Goal: Task Accomplishment & Management: Manage account settings

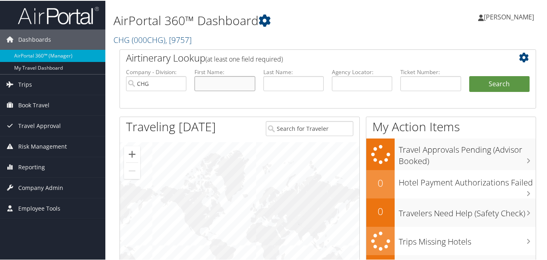
click at [207, 83] on input "text" at bounding box center [225, 82] width 60 height 15
paste input "Capelouto, Carl"
drag, startPoint x: 228, startPoint y: 84, endPoint x: 176, endPoint y: 90, distance: 52.2
click at [176, 90] on ul "Company - Division: CHG First Name: Capelouto, Carl Last Name: Agency Locator: …" at bounding box center [328, 87] width 412 height 41
type input "[PERSON_NAME]"
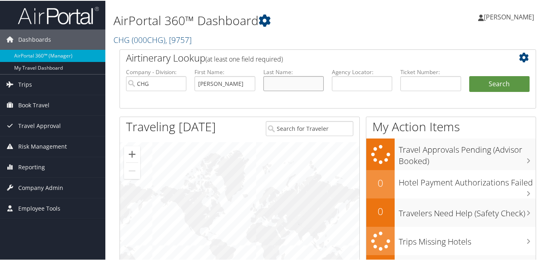
click at [288, 80] on input "text" at bounding box center [294, 82] width 60 height 15
paste input "Capelouto,"
type input "[PERSON_NAME]"
click at [474, 78] on button "Search" at bounding box center [500, 83] width 60 height 16
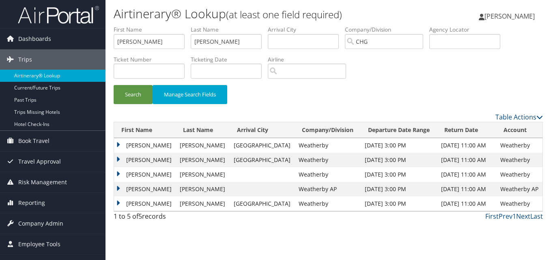
click at [344, 225] on div "Airtinerary® Lookup (at least one field required) Luke Perry Luke Perry My Sett…" at bounding box center [327, 130] width 445 height 260
click at [118, 202] on td "Carl" at bounding box center [145, 204] width 62 height 15
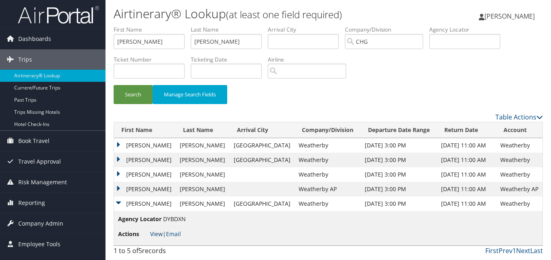
click at [155, 231] on link "View" at bounding box center [156, 234] width 13 height 8
drag, startPoint x: 143, startPoint y: 43, endPoint x: 94, endPoint y: 34, distance: 49.5
click at [94, 34] on div "Dashboards AirPortal 360™ (Manager) My Travel Dashboard Trips Airtinerary® Look…" at bounding box center [275, 130] width 551 height 260
paste input "Winfield, Howard Nei"
drag, startPoint x: 142, startPoint y: 44, endPoint x: 107, endPoint y: 45, distance: 34.1
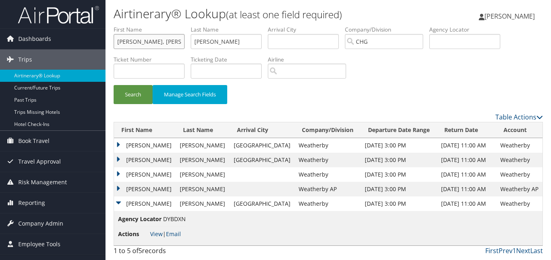
click at [114, 45] on form "First Name Winfield, Howard Neil Last Name Capelouto Departure City Arrival Cit…" at bounding box center [328, 69] width 429 height 87
type input "Howard Neil"
drag, startPoint x: 227, startPoint y: 41, endPoint x: 178, endPoint y: 41, distance: 48.7
click at [107, 28] on div "Airtinerary® Lookup (at least one field required) Luke Perry Luke Perry My Sett…" at bounding box center [327, 130] width 445 height 260
paste input "Winfield,"
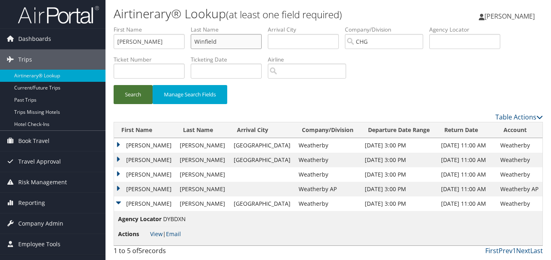
type input "Winfield"
click at [117, 92] on button "Search" at bounding box center [133, 94] width 39 height 19
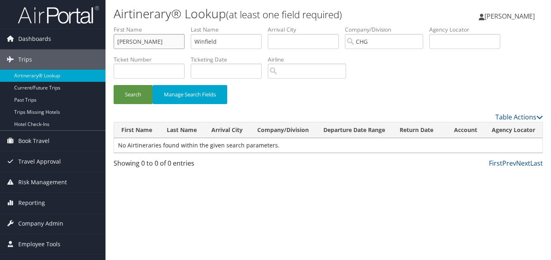
drag, startPoint x: 165, startPoint y: 41, endPoint x: 27, endPoint y: 19, distance: 140.4
click at [14, 21] on div "Dashboards AirPortal 360™ (Manager) My Travel Dashboard Trips Airtinerary® Look…" at bounding box center [275, 130] width 551 height 260
paste input "Bedney, Taidine"
drag, startPoint x: 140, startPoint y: 43, endPoint x: 93, endPoint y: 46, distance: 47.1
click at [93, 46] on div "Dashboards AirPortal 360™ (Manager) My Travel Dashboard Trips Airtinerary® Look…" at bounding box center [275, 130] width 551 height 260
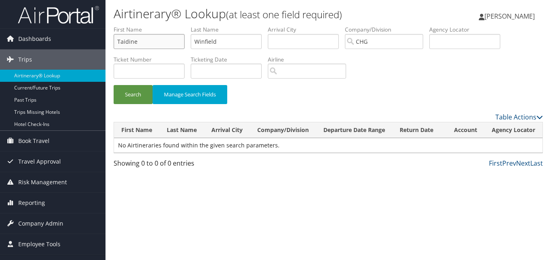
type input "Taidine"
drag, startPoint x: 232, startPoint y: 40, endPoint x: 180, endPoint y: 35, distance: 52.1
click at [180, 26] on ul "First Name Taidine Last Name Winfield Departure City Arrival City Company/Divis…" at bounding box center [328, 26] width 429 height 0
paste input "Bedney,"
type input "Bedney"
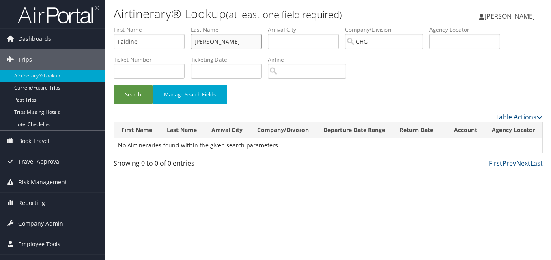
click at [114, 85] on button "Search" at bounding box center [133, 94] width 39 height 19
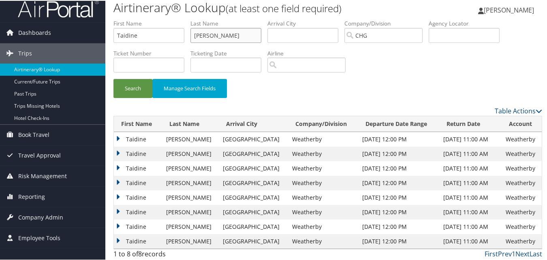
scroll to position [9, 0]
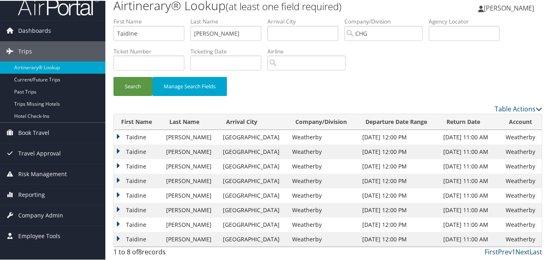
click at [129, 225] on td "Taidine" at bounding box center [138, 224] width 48 height 15
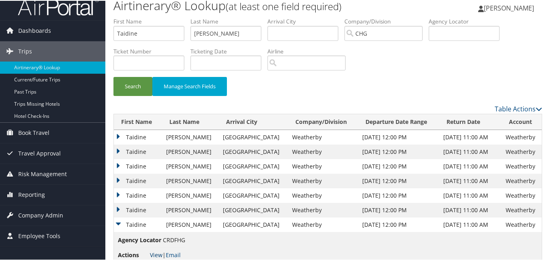
click at [153, 254] on link "View" at bounding box center [156, 255] width 13 height 8
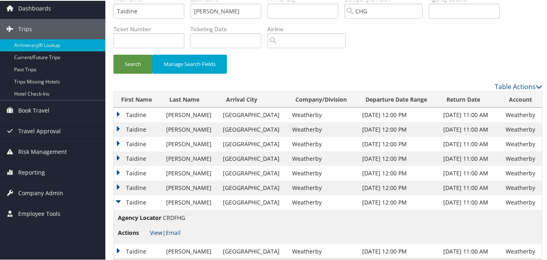
scroll to position [43, 0]
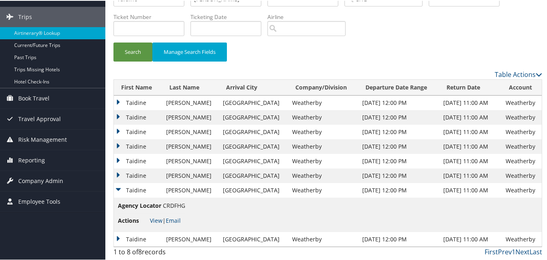
click at [146, 99] on td "Taidine" at bounding box center [138, 102] width 48 height 15
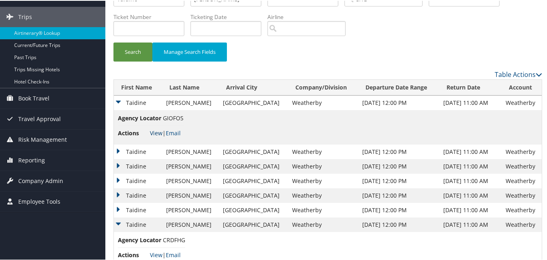
click at [156, 134] on link "View" at bounding box center [156, 133] width 13 height 8
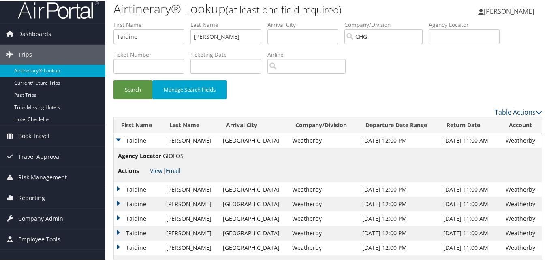
scroll to position [0, 0]
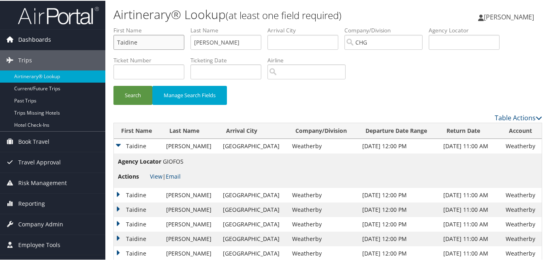
drag, startPoint x: 107, startPoint y: 43, endPoint x: 94, endPoint y: 36, distance: 14.5
click at [77, 38] on div "Dashboards AirPortal 360™ (Manager) My Travel Dashboard Trips Airtinerary® Look…" at bounding box center [275, 169] width 551 height 338
paste input "Beasley, Richard"
drag, startPoint x: 141, startPoint y: 40, endPoint x: 25, endPoint y: 42, distance: 116.0
click at [25, 42] on div "Dashboards AirPortal 360™ (Manager) My Travel Dashboard Trips Airtinerary® Look…" at bounding box center [275, 169] width 551 height 338
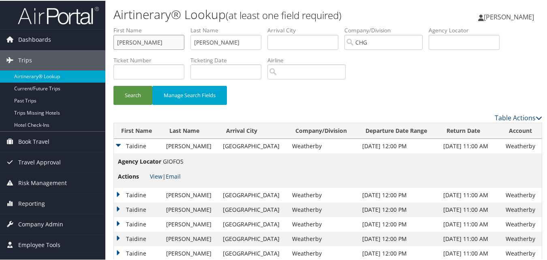
type input "Richard"
drag, startPoint x: 235, startPoint y: 41, endPoint x: 260, endPoint y: 40, distance: 25.2
click at [114, 40] on form "First Name Richard Last Name Bedney Departure City Arrival City Company/Divisio…" at bounding box center [328, 69] width 429 height 87
paste input "asley,"
type input "Beasley"
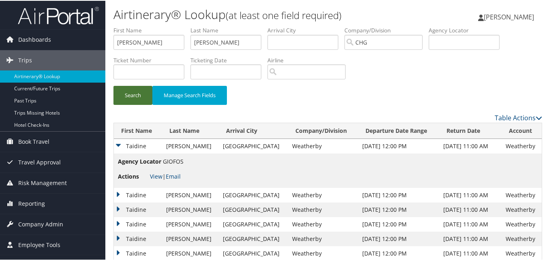
click at [131, 98] on button "Search" at bounding box center [133, 94] width 39 height 19
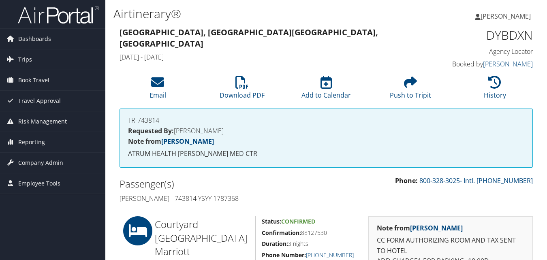
scroll to position [121, 0]
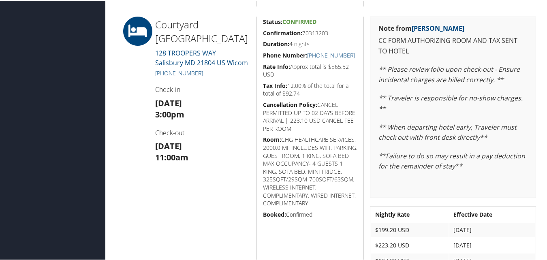
scroll to position [350, 0]
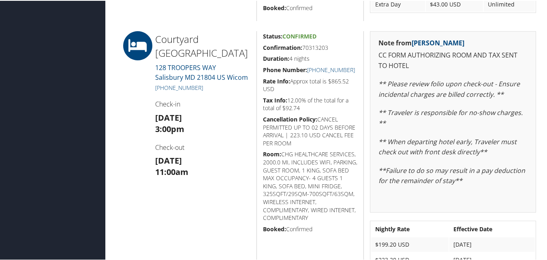
drag, startPoint x: 322, startPoint y: 45, endPoint x: 258, endPoint y: 46, distance: 63.3
click at [258, 46] on div "Status: Confirmed Confirmation: 70313203 Duration: 4 nights Phone Number: [PHON…" at bounding box center [310, 160] width 107 height 261
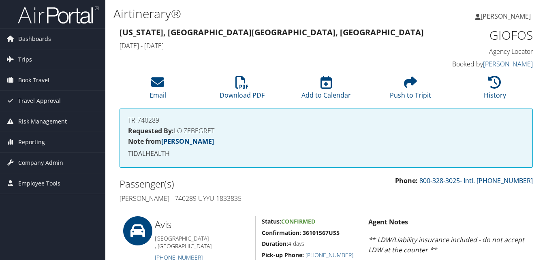
scroll to position [324, 0]
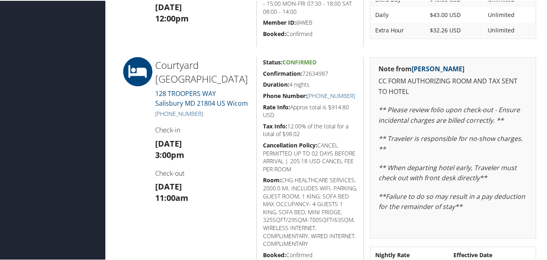
drag, startPoint x: 334, startPoint y: 67, endPoint x: 262, endPoint y: 72, distance: 72.7
click at [262, 72] on div "Status: Confirmed Confirmation: 72634987 Duration: 4 nights Phone Number: [PHON…" at bounding box center [310, 194] width 107 height 277
copy h5 "Confirmation: 72634987"
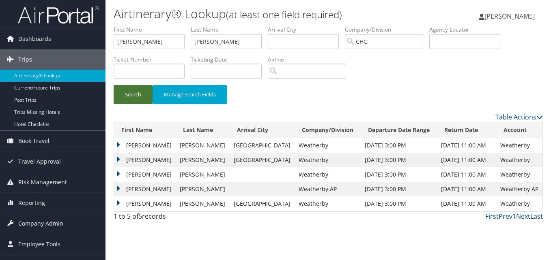
click at [139, 103] on button "Search" at bounding box center [133, 94] width 39 height 19
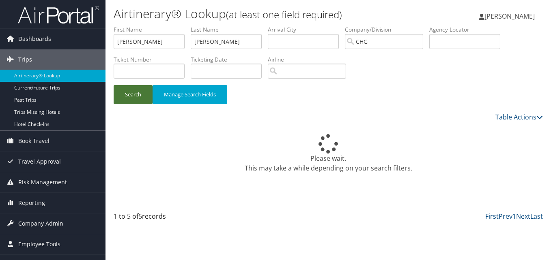
click at [132, 91] on button "Search" at bounding box center [133, 94] width 39 height 19
click at [275, 150] on div "Please wait. This may take a while depending on your search filters." at bounding box center [328, 153] width 429 height 39
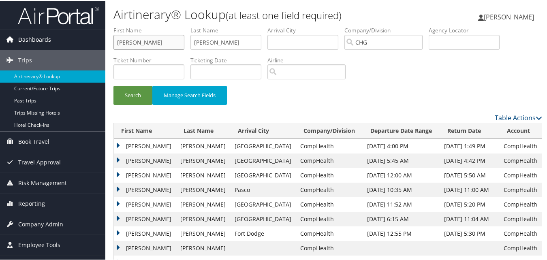
drag, startPoint x: 166, startPoint y: 44, endPoint x: 96, endPoint y: 44, distance: 69.7
drag, startPoint x: 222, startPoint y: 41, endPoint x: 135, endPoint y: 41, distance: 86.8
click at [135, 26] on ul "First Name Last Name Beasley Departure City Arrival City Company/Division CHG A…" at bounding box center [328, 26] width 429 height 0
click at [464, 43] on input "text" at bounding box center [464, 41] width 71 height 15
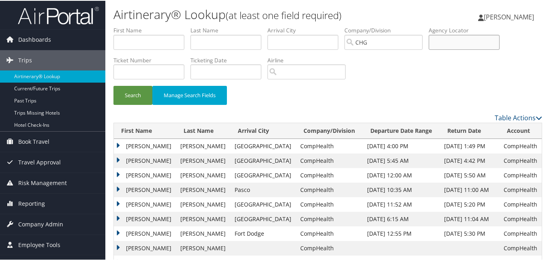
paste input "LKRUBW"
click at [451, 45] on input "LKRUBW" at bounding box center [464, 41] width 71 height 15
click at [131, 93] on button "Search" at bounding box center [133, 94] width 39 height 19
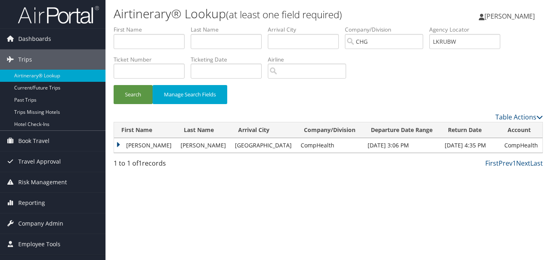
click at [139, 147] on td "Richard" at bounding box center [145, 145] width 62 height 15
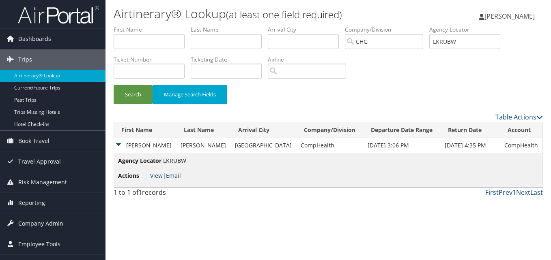
click at [151, 177] on link "View" at bounding box center [156, 176] width 13 height 8
click at [162, 177] on span "View | Email" at bounding box center [165, 176] width 31 height 8
click at [156, 176] on link "View" at bounding box center [156, 176] width 13 height 8
click at [478, 49] on li "Agency Locator LKRUBW" at bounding box center [467, 41] width 77 height 30
drag, startPoint x: 426, startPoint y: 36, endPoint x: 422, endPoint y: 35, distance: 4.1
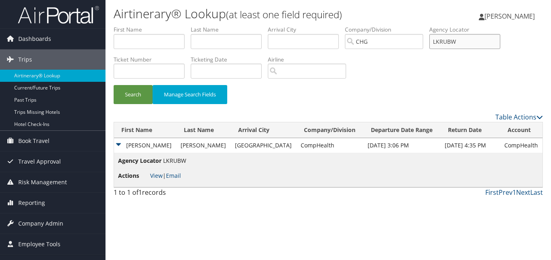
click at [422, 26] on ul "First Name Last Name Departure City Arrival City Company/Division CHG Airport/C…" at bounding box center [328, 26] width 429 height 0
paste input "FYURTI"
click at [451, 43] on input "FYURTI" at bounding box center [464, 41] width 71 height 15
type input "FYURTI"
click at [136, 89] on button "Search" at bounding box center [133, 94] width 39 height 19
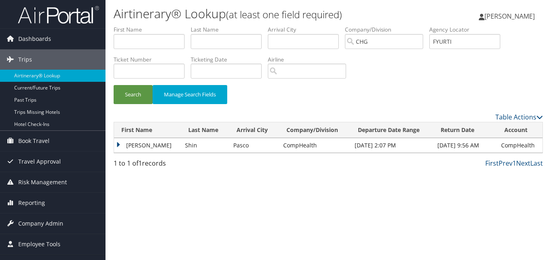
click at [129, 143] on td "David" at bounding box center [147, 145] width 67 height 15
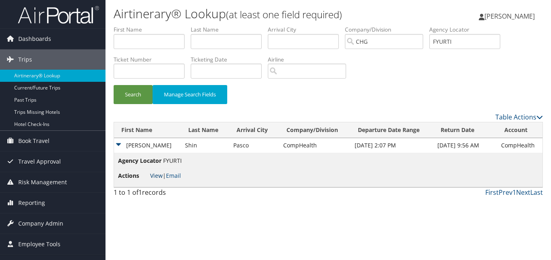
click at [150, 172] on link "View" at bounding box center [156, 176] width 13 height 8
drag, startPoint x: 170, startPoint y: 43, endPoint x: 112, endPoint y: 41, distance: 58.0
click at [167, 43] on input "text" at bounding box center [149, 41] width 71 height 15
paste input "Ho, John"
drag, startPoint x: 127, startPoint y: 43, endPoint x: 67, endPoint y: 46, distance: 59.7
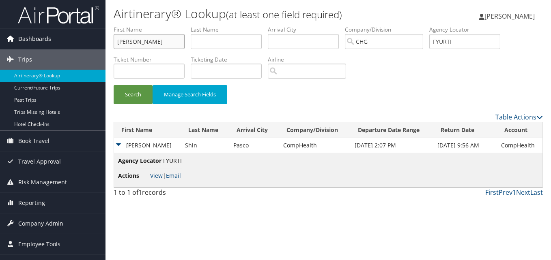
click at [67, 46] on div "Dashboards AirPortal 360™ (Manager) My Travel Dashboard Trips Airtinerary® Look…" at bounding box center [275, 130] width 551 height 260
drag, startPoint x: 127, startPoint y: 42, endPoint x: 96, endPoint y: 46, distance: 31.9
click at [96, 46] on div "Dashboards AirPortal 360™ (Manager) My Travel Dashboard Trips Airtinerary® Look…" at bounding box center [275, 130] width 551 height 260
type input "John"
click at [217, 35] on input "text" at bounding box center [226, 41] width 71 height 15
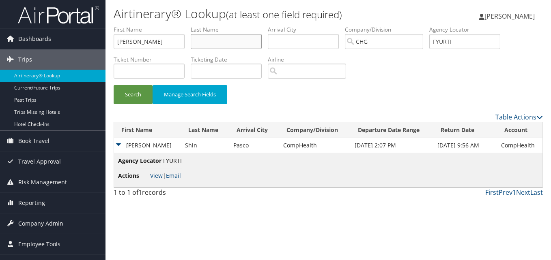
paste input "Ho,"
type input "Ho"
click at [135, 96] on button "Search" at bounding box center [133, 94] width 39 height 19
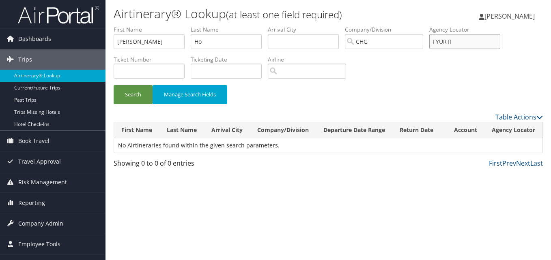
drag, startPoint x: 459, startPoint y: 47, endPoint x: 391, endPoint y: 47, distance: 68.5
click at [391, 26] on ul "First Name John Last Name Ho Departure City Arrival City Company/Division CHG A…" at bounding box center [328, 26] width 429 height 0
paste input "HACFTB"
click at [452, 41] on input "HACFTB" at bounding box center [464, 41] width 71 height 15
type input "HACFTB"
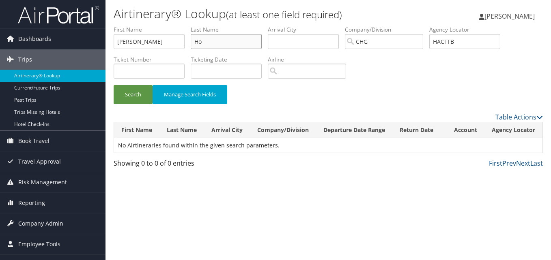
click at [105, 44] on div "Airtinerary® Lookup (at least one field required) Luke Perry Luke Perry My Sett…" at bounding box center [327, 130] width 445 height 260
drag, startPoint x: 129, startPoint y: 39, endPoint x: 69, endPoint y: 41, distance: 59.2
click at [69, 41] on div "Dashboards AirPortal 360™ (Manager) My Travel Dashboard Trips Airtinerary® Look…" at bounding box center [275, 130] width 551 height 260
click at [124, 91] on button "Search" at bounding box center [133, 94] width 39 height 19
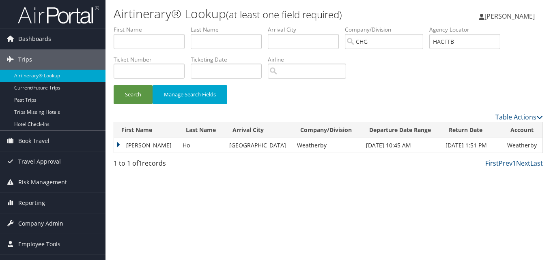
click at [135, 144] on td "John" at bounding box center [146, 145] width 64 height 15
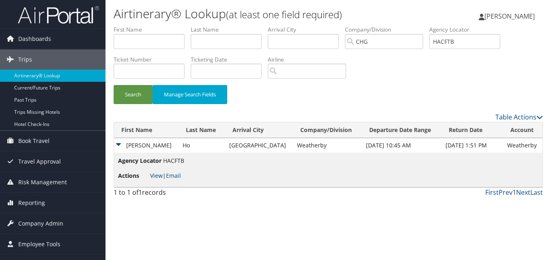
click at [156, 175] on link "View" at bounding box center [156, 176] width 13 height 8
click at [163, 45] on input "text" at bounding box center [149, 41] width 71 height 15
paste input "Sood, Jaideep"
drag, startPoint x: 133, startPoint y: 43, endPoint x: 107, endPoint y: 47, distance: 27.1
click at [107, 47] on div "Airtinerary® Lookup (at least one field required) Luke Perry Luke Perry My Sett…" at bounding box center [327, 130] width 445 height 260
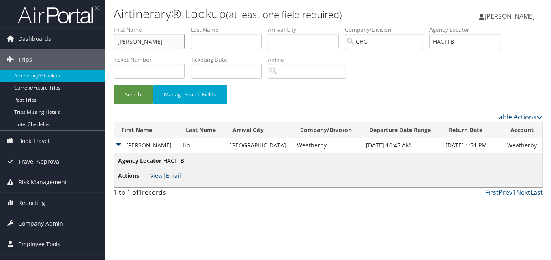
type input "[PERSON_NAME]"
click at [210, 41] on input "text" at bounding box center [226, 41] width 71 height 15
paste input "Sood,"
type input "Sood"
drag, startPoint x: 439, startPoint y: 37, endPoint x: 377, endPoint y: 28, distance: 62.8
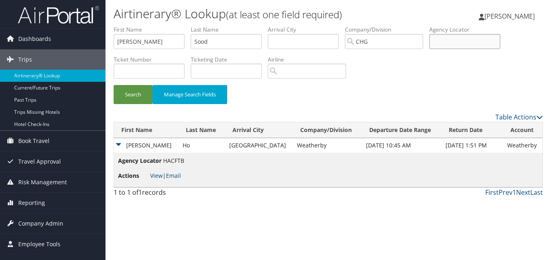
click at [371, 26] on ul "First Name Jaideep Last Name Sood Departure City Arrival City Company/Division …" at bounding box center [328, 26] width 429 height 0
click at [131, 99] on button "Search" at bounding box center [133, 94] width 39 height 19
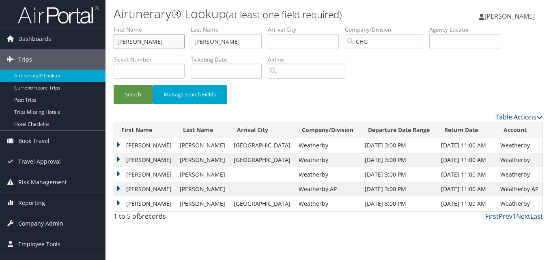
drag, startPoint x: 147, startPoint y: 42, endPoint x: 134, endPoint y: 43, distance: 13.0
click at [116, 45] on input "[PERSON_NAME]" at bounding box center [149, 41] width 71 height 15
paste input "[PERSON_NAME]"
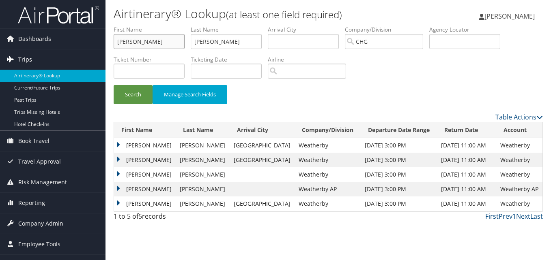
drag, startPoint x: 133, startPoint y: 41, endPoint x: 95, endPoint y: 50, distance: 39.5
click at [95, 50] on div "Dashboards AirPortal 360™ (Manager) My Travel Dashboard Trips Airtinerary® Look…" at bounding box center [275, 130] width 551 height 260
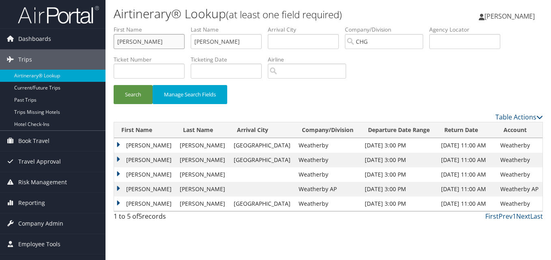
type input "David Dongyoon"
click at [171, 26] on ul "First Name David Dongyoon Last Name Beasley Departure City Arrival City Company…" at bounding box center [328, 26] width 429 height 0
paste input "Shin,"
type input "Shin"
click at [138, 91] on button "Search" at bounding box center [133, 94] width 39 height 19
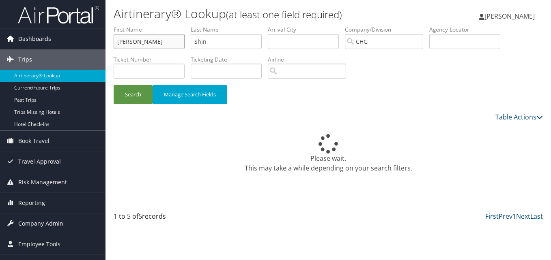
drag, startPoint x: 167, startPoint y: 42, endPoint x: 100, endPoint y: 40, distance: 66.9
click at [62, 41] on div "Dashboards AirPortal 360™ (Manager) My Travel Dashboard Trips Airtinerary® Look…" at bounding box center [275, 130] width 551 height 260
paste input "Shi"
drag, startPoint x: 154, startPoint y: 44, endPoint x: 131, endPoint y: 45, distance: 22.7
click at [131, 45] on input "David Shin" at bounding box center [149, 41] width 71 height 15
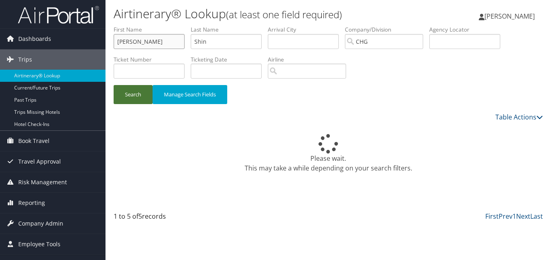
type input "David"
click at [126, 94] on button "Search" at bounding box center [133, 94] width 39 height 19
click at [126, 93] on button "Search" at bounding box center [133, 94] width 39 height 19
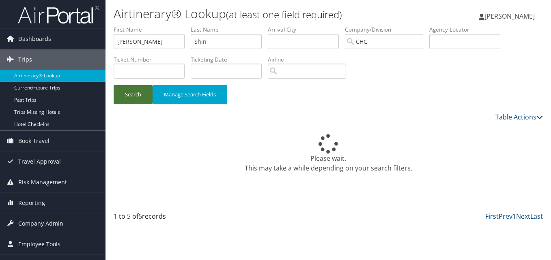
click at [138, 96] on button "Search" at bounding box center [133, 94] width 39 height 19
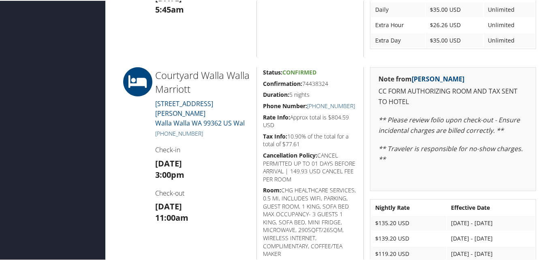
scroll to position [324, 0]
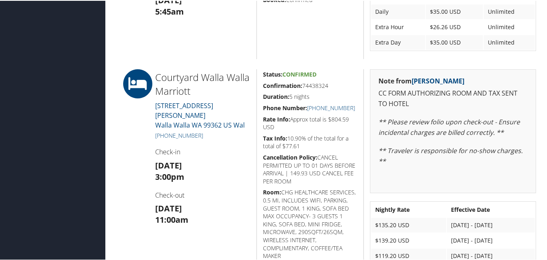
drag, startPoint x: 335, startPoint y: 88, endPoint x: 261, endPoint y: 86, distance: 74.6
click at [261, 86] on div "Status: Confirmed Confirmation: 74438324 Duration: 5 nights Phone Number: [PHON…" at bounding box center [310, 186] width 107 height 234
copy h5 "Confirmation: 74438324"
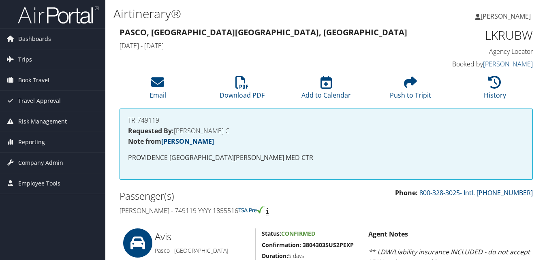
scroll to position [328, 0]
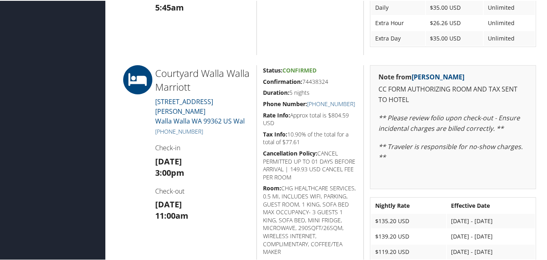
click at [220, 198] on h3 "[DATE] 11:00am" at bounding box center [202, 209] width 95 height 23
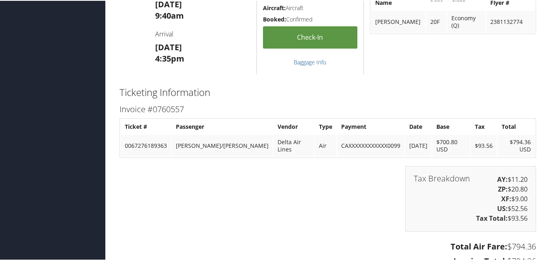
scroll to position [977, 0]
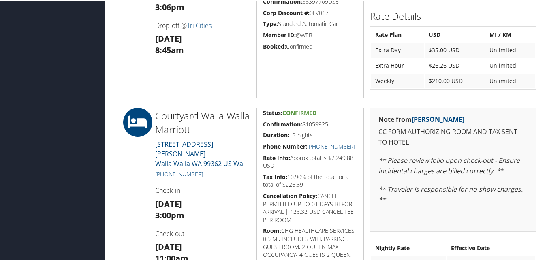
scroll to position [446, 0]
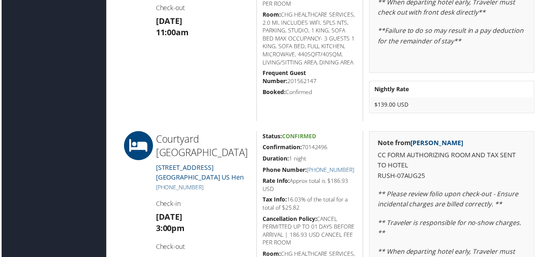
scroll to position [527, 0]
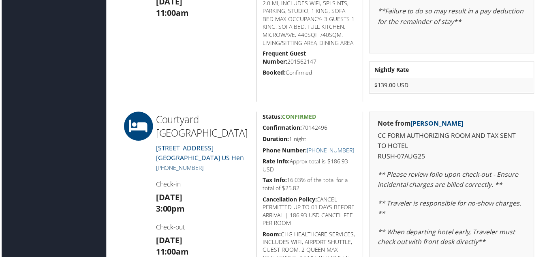
drag, startPoint x: 206, startPoint y: 176, endPoint x: 165, endPoint y: 177, distance: 41.4
click at [165, 173] on h5 "[PHONE_NUMBER]" at bounding box center [202, 169] width 95 height 8
copy link "952) 876-0100"
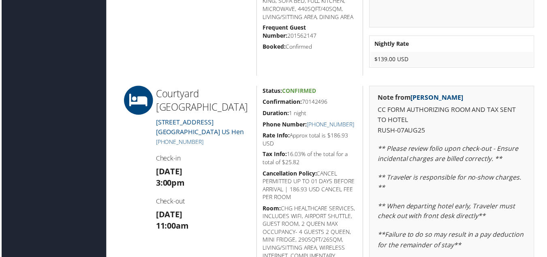
scroll to position [568, 0]
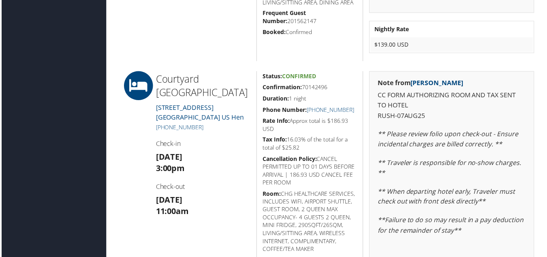
copy link "952) 876-0100"
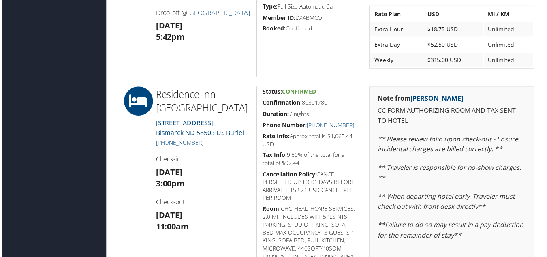
scroll to position [325, 0]
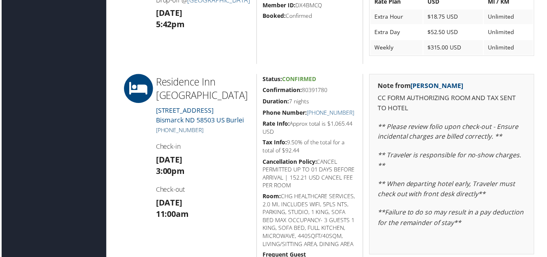
drag, startPoint x: 205, startPoint y: 131, endPoint x: 163, endPoint y: 133, distance: 41.8
click at [163, 133] on h5 "[PHONE_NUMBER]" at bounding box center [202, 131] width 95 height 8
copy link "[PHONE_NUMBER]"
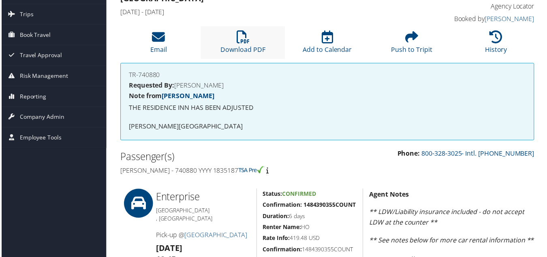
scroll to position [0, 0]
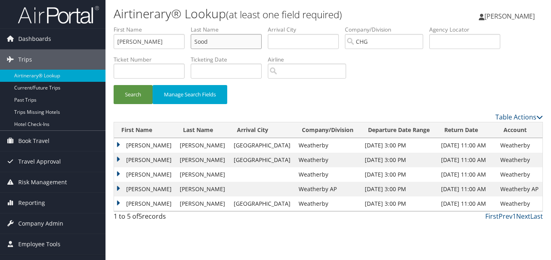
drag, startPoint x: 191, startPoint y: 42, endPoint x: 145, endPoint y: 38, distance: 46.0
click at [144, 26] on ul "First Name Jaideep Last Name Sood Departure City Arrival City Company/Division …" at bounding box center [328, 26] width 429 height 0
drag, startPoint x: 110, startPoint y: 39, endPoint x: 45, endPoint y: 29, distance: 65.7
click at [43, 30] on div "Dashboards AirPortal 360™ (Manager) My Travel Dashboard Trips Airtinerary® Look…" at bounding box center [275, 130] width 551 height 260
click at [452, 40] on input "text" at bounding box center [464, 41] width 71 height 15
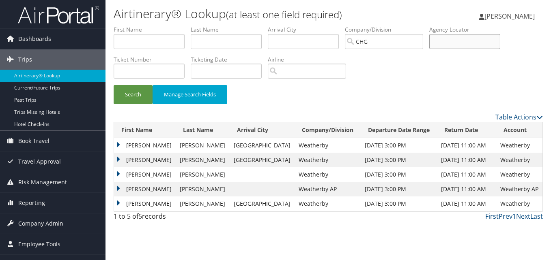
paste input "HIWMMK"
type input "HIWMMK"
click at [129, 89] on button "Search" at bounding box center [133, 94] width 39 height 19
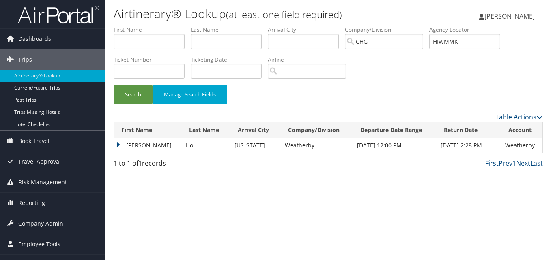
click at [129, 144] on td "John" at bounding box center [148, 145] width 68 height 15
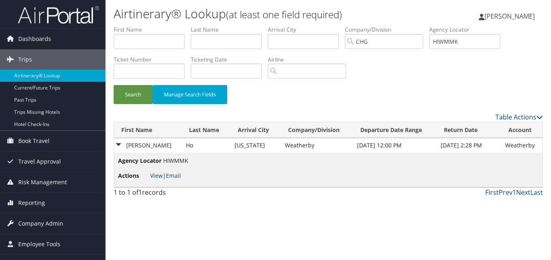
click at [156, 175] on link "View" at bounding box center [156, 176] width 13 height 8
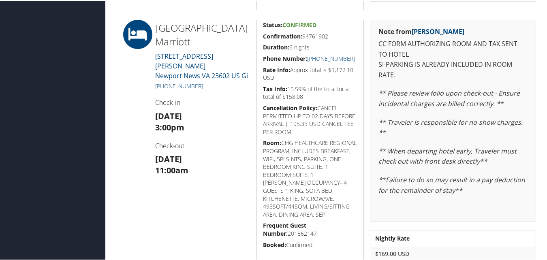
scroll to position [324, 0]
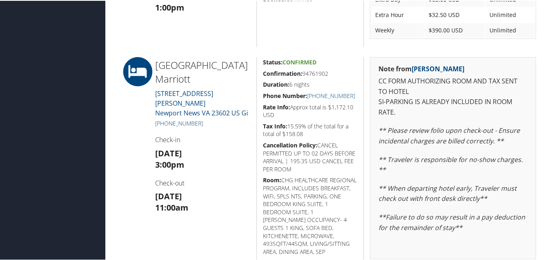
drag, startPoint x: 208, startPoint y: 120, endPoint x: 162, endPoint y: 124, distance: 45.6
click at [162, 124] on h5 "[PHONE_NUMBER]" at bounding box center [202, 123] width 95 height 8
copy link "[PHONE_NUMBER]"
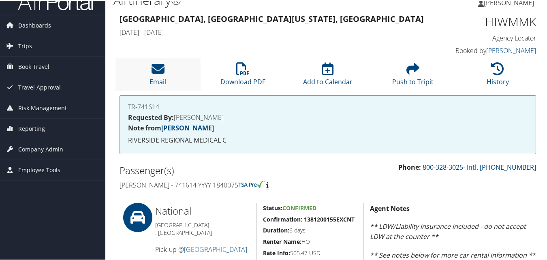
scroll to position [0, 0]
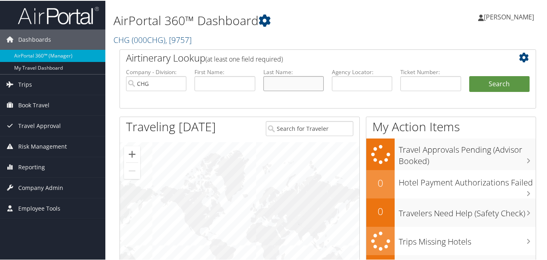
click at [277, 83] on input "text" at bounding box center [294, 82] width 60 height 15
paste input "Sood, Jaideep"
drag, startPoint x: 283, startPoint y: 83, endPoint x: 235, endPoint y: 84, distance: 47.4
click at [235, 84] on ul "Company - Division: CHG First Name: Last Name: Sood, Jaideep Agency Locator: De…" at bounding box center [328, 87] width 412 height 41
type input "Jaideep"
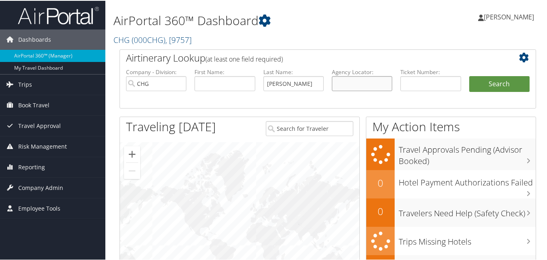
click at [341, 85] on input "text" at bounding box center [362, 82] width 60 height 15
paste input "Sood,"
type input "Sood"
click at [485, 75] on button "Search" at bounding box center [500, 83] width 60 height 16
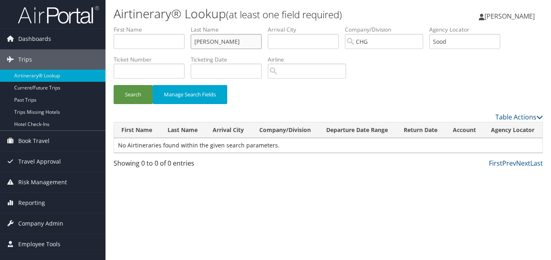
drag, startPoint x: 224, startPoint y: 41, endPoint x: 168, endPoint y: 43, distance: 56.0
click at [168, 26] on ul "First Name Last Name Jaideep Departure City Arrival City Company/Division CHG A…" at bounding box center [328, 26] width 429 height 0
drag, startPoint x: 476, startPoint y: 38, endPoint x: 379, endPoint y: 45, distance: 97.6
click at [361, 26] on ul "First Name Last Name Departure City Arrival City Company/Division CHG Airport/C…" at bounding box center [328, 26] width 429 height 0
click at [132, 36] on input "text" at bounding box center [149, 41] width 71 height 15
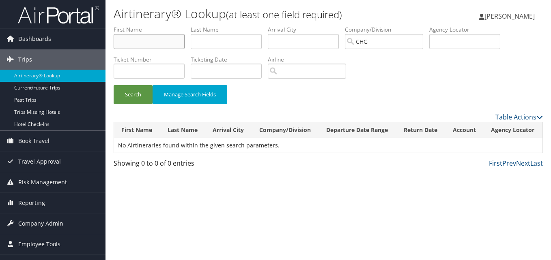
paste input "Murphy, Caroline"
drag, startPoint x: 141, startPoint y: 42, endPoint x: 106, endPoint y: 40, distance: 35.3
click at [106, 40] on div "Airtinerary® Lookup (at least one field required) Luke Perry Luke Perry My Sett…" at bounding box center [327, 130] width 445 height 260
type input "Caroline"
click at [222, 42] on input "text" at bounding box center [226, 41] width 71 height 15
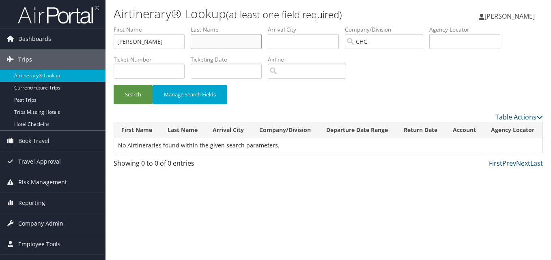
paste input "Murphy,"
type input "Murphy"
click at [120, 96] on button "Search" at bounding box center [133, 94] width 39 height 19
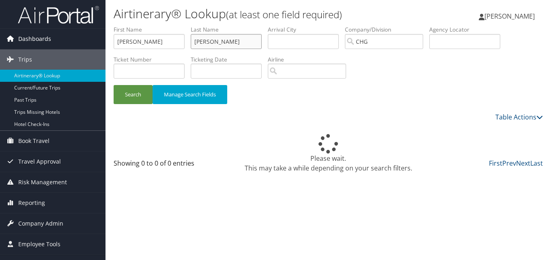
drag, startPoint x: 233, startPoint y: 44, endPoint x: 104, endPoint y: 42, distance: 128.9
click at [103, 43] on div "Dashboards AirPortal 360™ (Manager) My Travel Dashboard Trips Airtinerary® Look…" at bounding box center [275, 130] width 551 height 260
drag, startPoint x: 138, startPoint y: 44, endPoint x: 102, endPoint y: 43, distance: 36.1
click at [102, 43] on div "Dashboards AirPortal 360™ (Manager) My Travel Dashboard Trips Airtinerary® Look…" at bounding box center [275, 130] width 551 height 260
click at [466, 37] on input "text" at bounding box center [464, 41] width 71 height 15
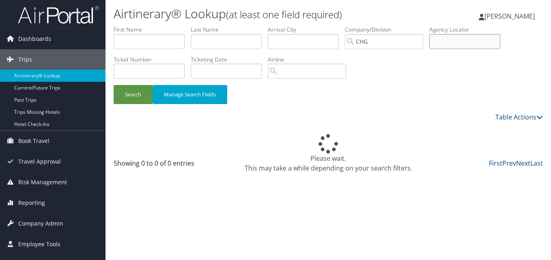
paste input "IMSYWF"
click at [450, 43] on input "IMSYWF" at bounding box center [464, 41] width 71 height 15
type input "IMSYWF"
click at [130, 87] on button "Search" at bounding box center [133, 94] width 39 height 19
click at [139, 92] on button "Search" at bounding box center [133, 94] width 39 height 19
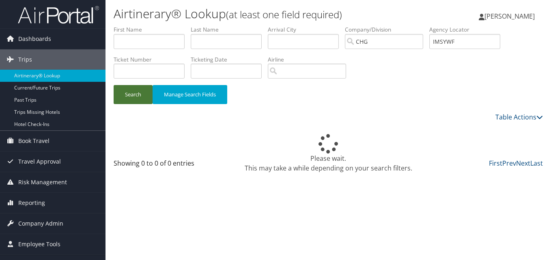
click at [139, 99] on button "Search" at bounding box center [133, 94] width 39 height 19
click at [127, 94] on button "Search" at bounding box center [133, 94] width 39 height 19
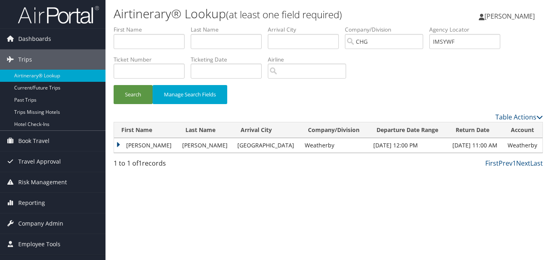
click at [128, 137] on th "First Name" at bounding box center [146, 130] width 64 height 16
click at [142, 148] on td "Caroline" at bounding box center [146, 145] width 64 height 15
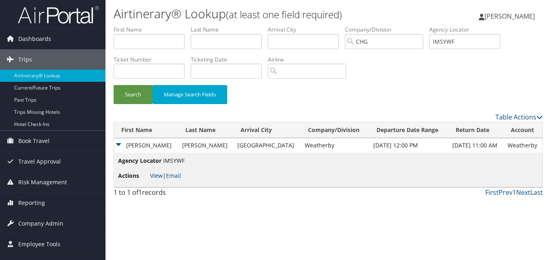
click at [155, 175] on link "View" at bounding box center [156, 176] width 13 height 8
drag, startPoint x: 419, startPoint y: 39, endPoint x: 406, endPoint y: 41, distance: 13.4
click at [406, 26] on ul "First Name Last Name Departure City Arrival City Company/Division CHG Airport/C…" at bounding box center [328, 26] width 429 height 0
click at [162, 40] on input "text" at bounding box center [149, 41] width 71 height 15
paste input "Oguayo, Kevin"
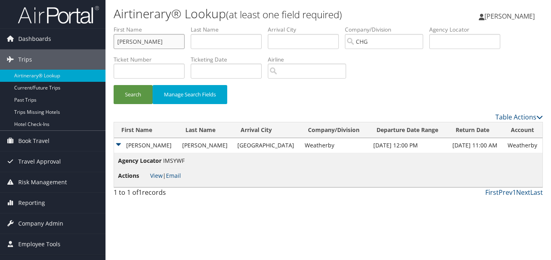
drag, startPoint x: 142, startPoint y: 41, endPoint x: 110, endPoint y: 47, distance: 31.9
click at [114, 47] on form "First Name Oguayo, Kevin Last Name Departure City Arrival City Company/Division…" at bounding box center [328, 69] width 429 height 87
type input "Kevin"
click at [233, 47] on input "text" at bounding box center [226, 41] width 71 height 15
paste input "Oguayo,"
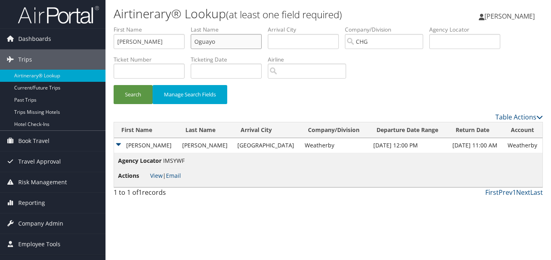
type input "Oguayo"
click at [114, 85] on button "Search" at bounding box center [133, 94] width 39 height 19
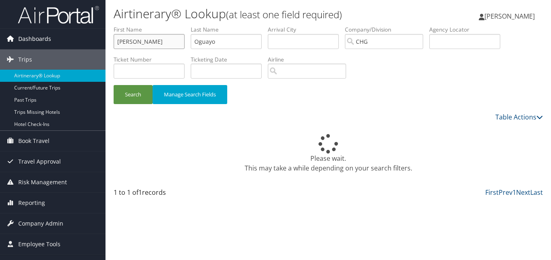
drag, startPoint x: 170, startPoint y: 42, endPoint x: 14, endPoint y: 48, distance: 156.6
click at [7, 48] on div "Dashboards AirPortal 360™ (Manager) My Travel Dashboard Trips Airtinerary® Look…" at bounding box center [275, 130] width 551 height 260
drag, startPoint x: 127, startPoint y: 37, endPoint x: 95, endPoint y: 37, distance: 32.0
click at [95, 37] on div "Dashboards AirPortal 360™ (Manager) My Travel Dashboard Trips Airtinerary® Look…" at bounding box center [275, 130] width 551 height 260
click at [169, 34] on input "text" at bounding box center [149, 41] width 71 height 15
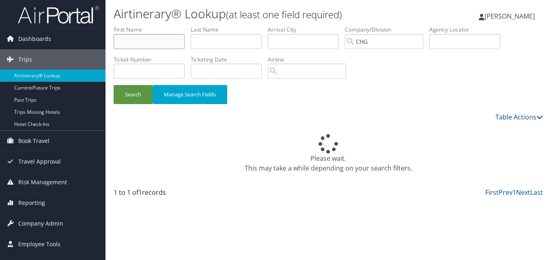
paste input "Mahmood, Tariq"
drag, startPoint x: 148, startPoint y: 42, endPoint x: 109, endPoint y: 45, distance: 38.3
click at [114, 45] on form "First Name Mahmood, Tariq Last Name Departure City Arrival City Company/Divisio…" at bounding box center [328, 69] width 429 height 87
type input "Tariq"
click at [227, 38] on input "text" at bounding box center [226, 41] width 71 height 15
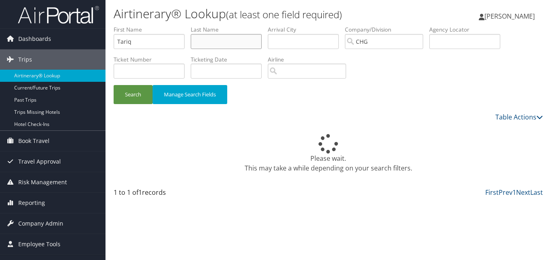
paste input "Mahmood,"
type input "Mahmood"
click at [142, 96] on button "Search" at bounding box center [133, 94] width 39 height 19
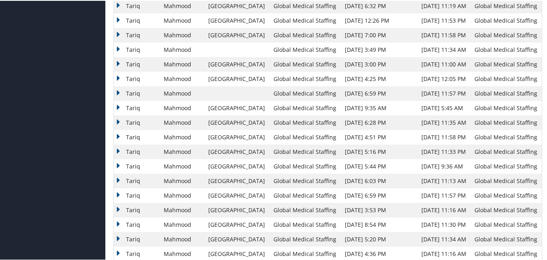
scroll to position [286, 0]
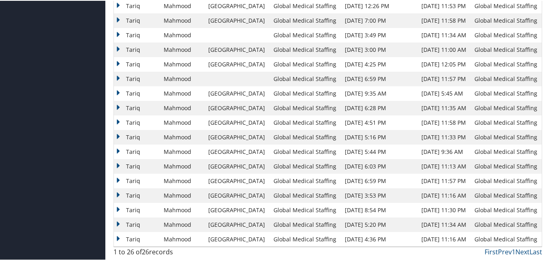
click at [126, 238] on td "Tariq" at bounding box center [137, 239] width 46 height 15
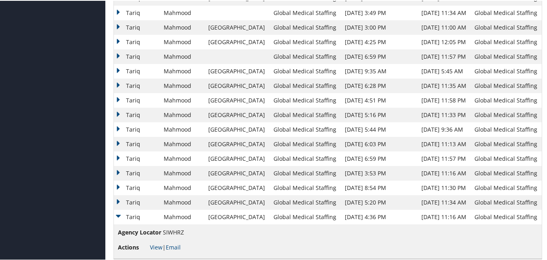
scroll to position [321, 0]
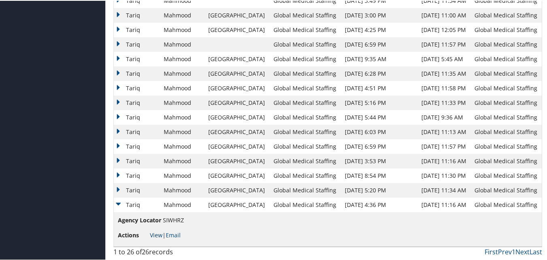
click at [151, 232] on link "View" at bounding box center [156, 235] width 13 height 8
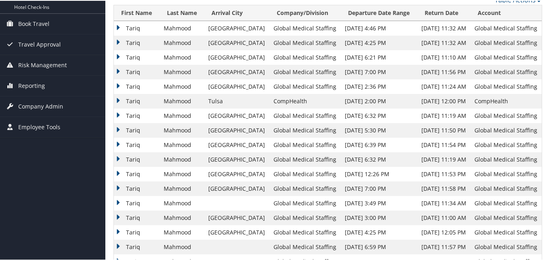
scroll to position [0, 0]
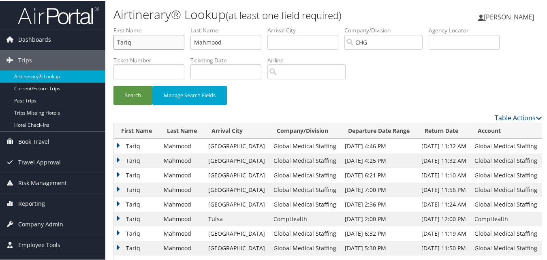
drag, startPoint x: 123, startPoint y: 40, endPoint x: 156, endPoint y: 34, distance: 33.4
click at [124, 39] on input "Tariq" at bounding box center [149, 41] width 71 height 15
paste input "Sandhu, Amneet"
drag, startPoint x: 180, startPoint y: 42, endPoint x: 94, endPoint y: 45, distance: 86.4
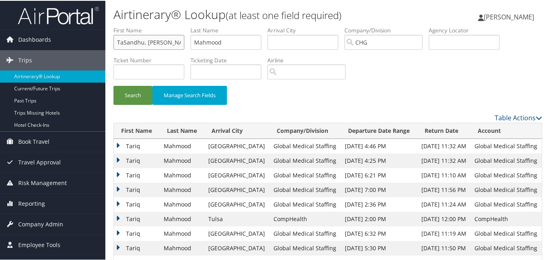
paste input "text"
drag, startPoint x: 141, startPoint y: 41, endPoint x: 99, endPoint y: 48, distance: 43.2
type input "Amneet"
drag, startPoint x: 234, startPoint y: 39, endPoint x: 133, endPoint y: 51, distance: 100.8
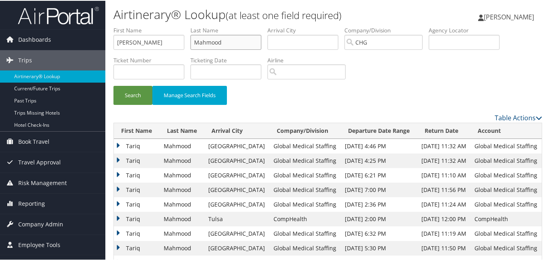
click at [133, 26] on ul "First Name Amneet Last Name Mahmood Departure City Arrival City Company/Divisio…" at bounding box center [328, 26] width 429 height 0
paste input "Sandhu,"
type input "Sandhu"
click at [146, 91] on button "Search" at bounding box center [133, 94] width 39 height 19
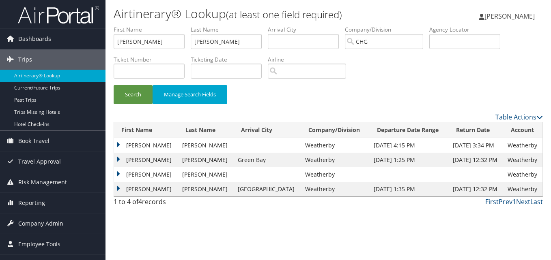
click at [131, 188] on td "Amneet" at bounding box center [146, 189] width 64 height 15
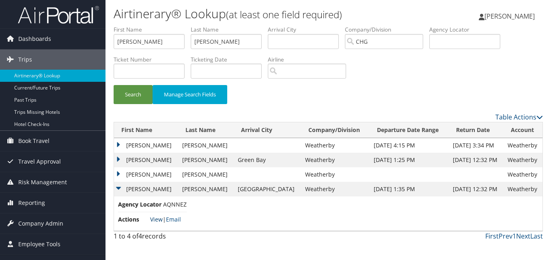
click at [151, 217] on link "View" at bounding box center [156, 220] width 13 height 8
click at [129, 173] on td "Amneet" at bounding box center [146, 174] width 64 height 15
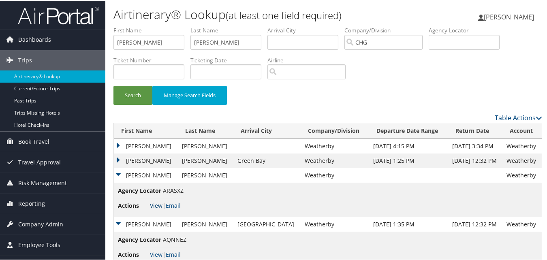
click at [159, 206] on link "View" at bounding box center [156, 205] width 13 height 8
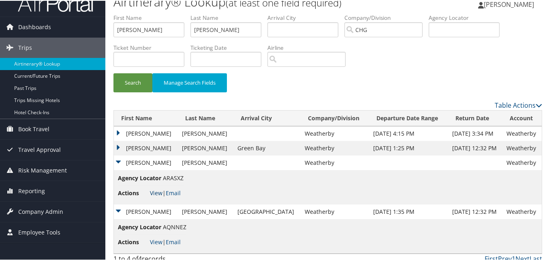
scroll to position [19, 0]
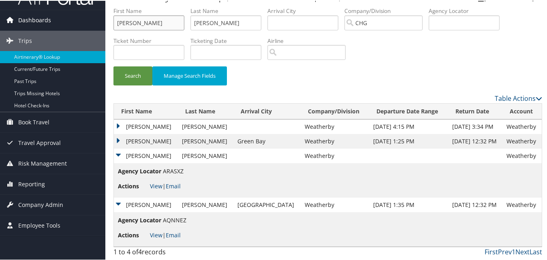
drag, startPoint x: 169, startPoint y: 21, endPoint x: 101, endPoint y: 23, distance: 68.1
click at [101, 23] on div "Dashboards AirPortal 360™ (Manager) My Travel Dashboard Trips Airtinerary® Look…" at bounding box center [275, 121] width 551 height 280
paste input "Richard Watkins"
drag, startPoint x: 140, startPoint y: 24, endPoint x: 104, endPoint y: 28, distance: 36.3
click at [104, 28] on div "Dashboards AirPortal 360™ (Manager) My Travel Dashboard Trips Airtinerary® Look…" at bounding box center [275, 121] width 551 height 280
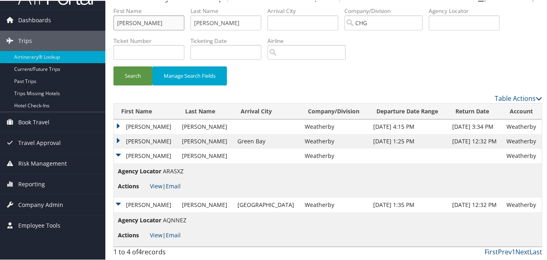
type input "Watkins"
paste input "Richard"
drag, startPoint x: 197, startPoint y: 23, endPoint x: 88, endPoint y: 11, distance: 110.1
click at [46, 14] on div "Dashboards AirPortal 360™ (Manager) My Travel Dashboard Trips Airtinerary® Look…" at bounding box center [275, 121] width 551 height 280
type input "Richard"
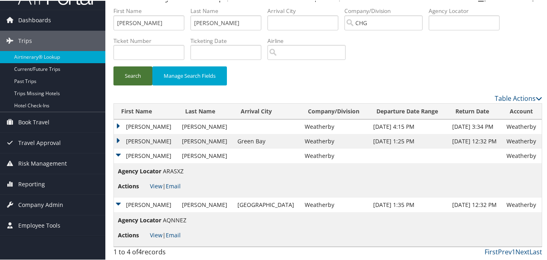
click at [141, 72] on button "Search" at bounding box center [133, 75] width 39 height 19
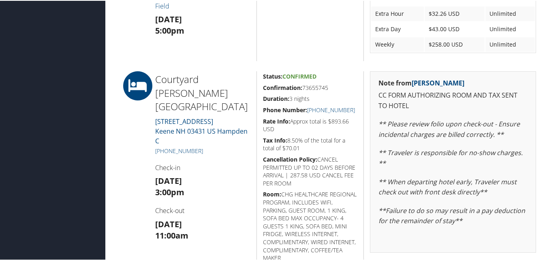
scroll to position [324, 0]
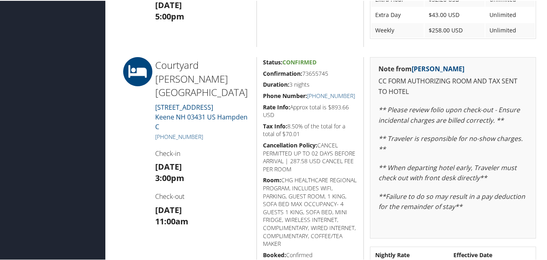
drag, startPoint x: 335, startPoint y: 69, endPoint x: 256, endPoint y: 72, distance: 79.1
click at [257, 72] on div "Status: Confirmed Confirmation: 73655745 Duration: 3 nights Phone Number: [PHON…" at bounding box center [310, 186] width 107 height 261
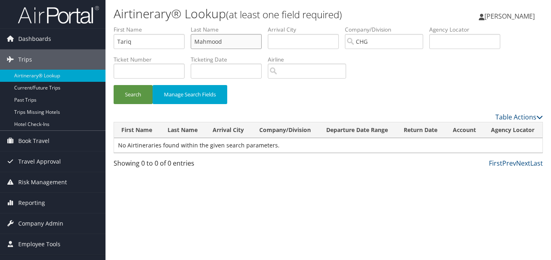
drag, startPoint x: 186, startPoint y: 47, endPoint x: 182, endPoint y: 45, distance: 4.9
click at [178, 26] on ul "First Name [PERSON_NAME] Last Name [PERSON_NAME] Departure City Arrival City Co…" at bounding box center [328, 26] width 429 height 0
drag, startPoint x: 178, startPoint y: 44, endPoint x: 88, endPoint y: 46, distance: 90.0
click at [88, 46] on div "Dashboards AirPortal 360™ (Manager) My Travel Dashboard Trips Airtinerary® Look…" at bounding box center [275, 130] width 551 height 260
click at [442, 33] on label "Agency Locator" at bounding box center [467, 30] width 77 height 8
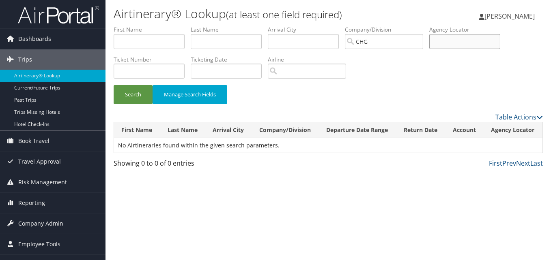
click at [444, 39] on input "text" at bounding box center [464, 41] width 71 height 15
paste input "AMLDNT"
type input "AMLDNT"
click at [138, 96] on button "Search" at bounding box center [133, 94] width 39 height 19
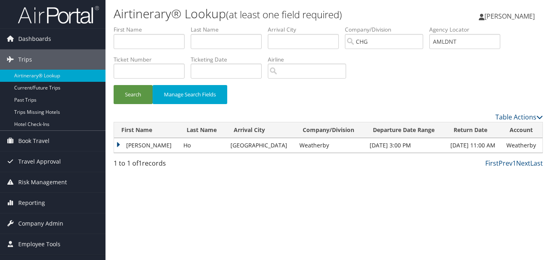
click at [123, 144] on td "John" at bounding box center [146, 145] width 65 height 15
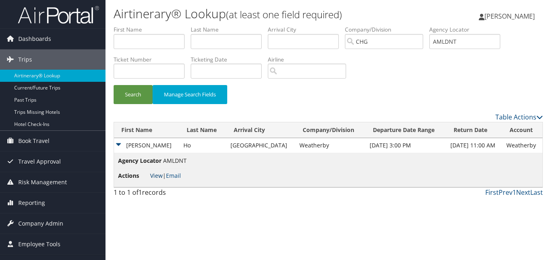
click at [154, 173] on link "View" at bounding box center [156, 176] width 13 height 8
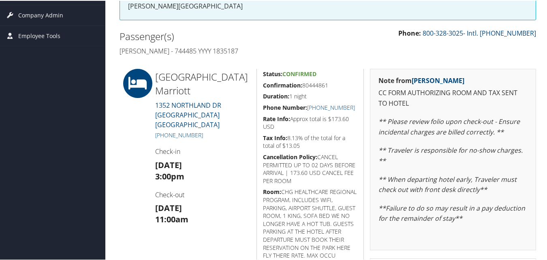
scroll to position [162, 0]
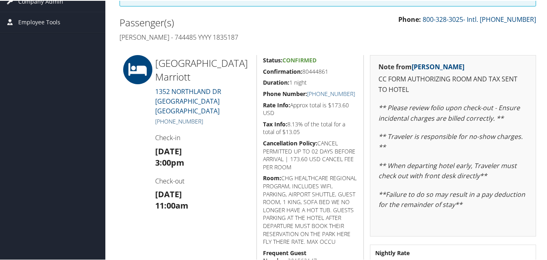
drag, startPoint x: 210, startPoint y: 118, endPoint x: 165, endPoint y: 119, distance: 45.4
click at [165, 119] on h5 "[PHONE_NUMBER]" at bounding box center [202, 121] width 95 height 8
copy link "651) 452-2000"
drag, startPoint x: 336, startPoint y: 67, endPoint x: 258, endPoint y: 64, distance: 77.9
click at [258, 64] on div "Status: Confirmed Confirmation: 80444861 Duration: 1 night Phone Number: [PHONE…" at bounding box center [310, 169] width 107 height 230
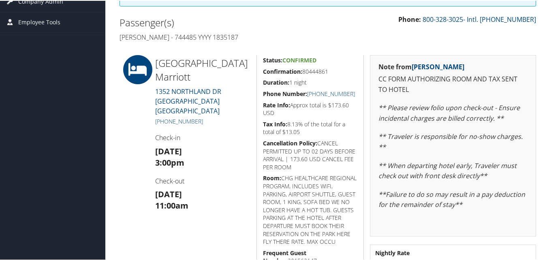
copy h5 "Confirmation: 80444861"
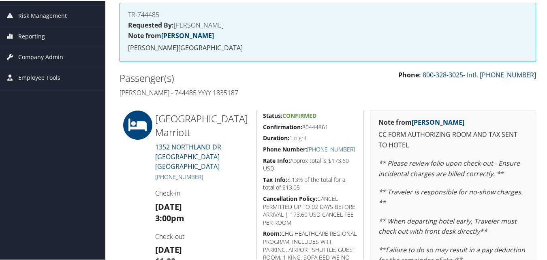
scroll to position [162, 0]
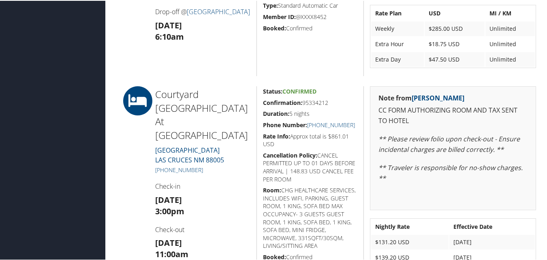
scroll to position [649, 0]
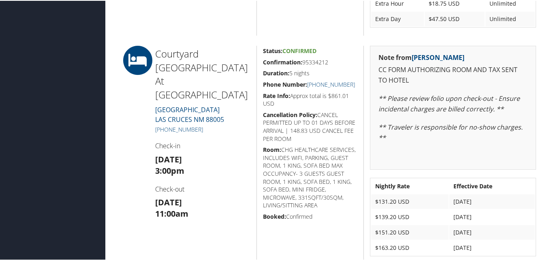
drag, startPoint x: 208, startPoint y: 103, endPoint x: 202, endPoint y: 104, distance: 5.3
click at [202, 125] on h5 "[PHONE_NUMBER]" at bounding box center [202, 129] width 95 height 8
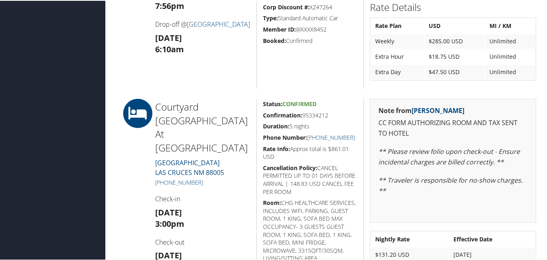
scroll to position [608, 0]
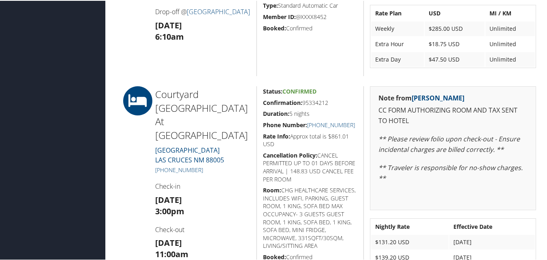
drag, startPoint x: 334, startPoint y: 99, endPoint x: 257, endPoint y: 105, distance: 77.3
click at [257, 105] on div "Status: Confirmed Confirmation: 95334212 Duration: 5 nights Phone Number: (575)…" at bounding box center [310, 195] width 107 height 219
copy h5 "Confirmation: 95334212"
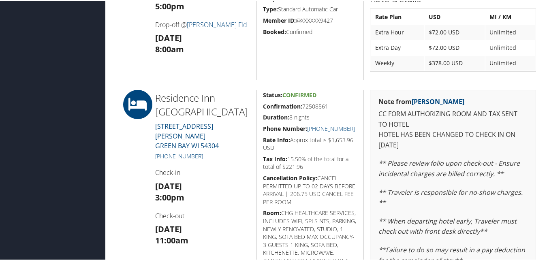
scroll to position [487, 0]
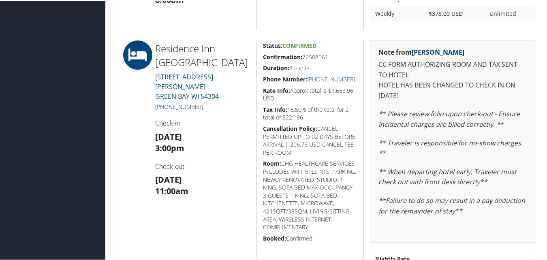
drag, startPoint x: 209, startPoint y: 96, endPoint x: 163, endPoint y: 96, distance: 46.2
click at [163, 102] on h5 "+1 (920) 430-1770" at bounding box center [202, 106] width 95 height 8
copy link "(920) 430-1770"
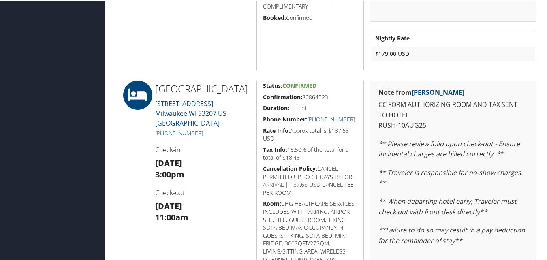
scroll to position [730, 0]
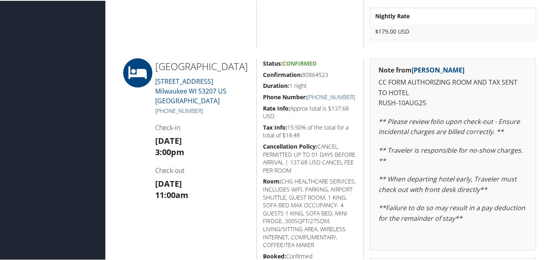
drag, startPoint x: 209, startPoint y: 116, endPoint x: 162, endPoint y: 116, distance: 47.4
click at [162, 114] on h5 "+1 (414) 747-4405" at bounding box center [202, 110] width 95 height 8
copy link "(414) 747-4405"
drag, startPoint x: 337, startPoint y: 71, endPoint x: 259, endPoint y: 75, distance: 78.0
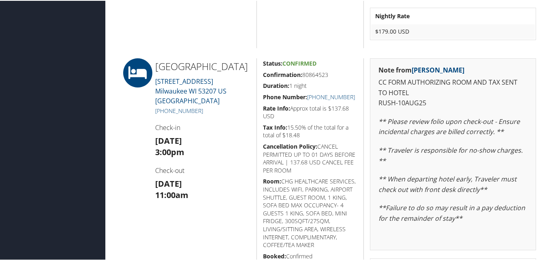
click at [259, 75] on div "Status: Confirmed Confirmation: 80864523 Duration: 1 night Phone Number: +1 (41…" at bounding box center [310, 178] width 107 height 241
copy h5 "Confirmation: 80864523"
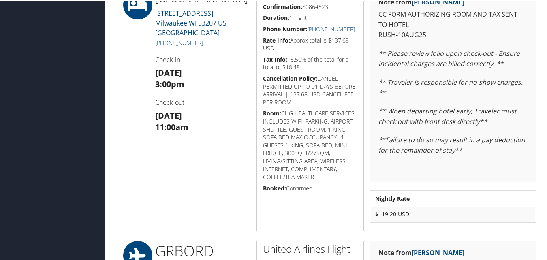
scroll to position [770, 0]
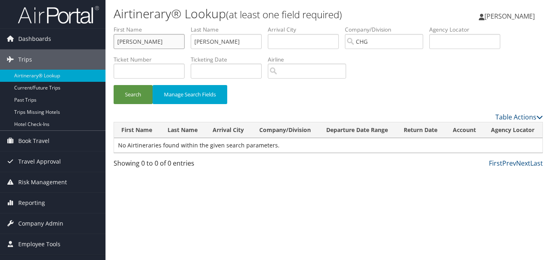
drag, startPoint x: 169, startPoint y: 40, endPoint x: 107, endPoint y: 40, distance: 61.6
click at [114, 40] on form "First Name [PERSON_NAME] Last Name [PERSON_NAME] Departure City Arrival City Co…" at bounding box center [328, 69] width 429 height 87
click at [147, 39] on input "[PERSON_NAME]" at bounding box center [149, 41] width 71 height 15
paste input "[PERSON_NAME]"
type input "[PERSON_NAME]"
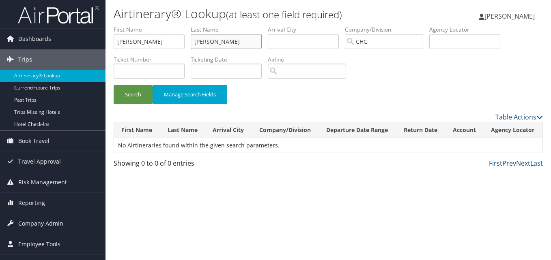
drag, startPoint x: 217, startPoint y: 44, endPoint x: 180, endPoint y: 46, distance: 37.0
click at [132, 26] on ul "First Name [PERSON_NAME] Name [PERSON_NAME] Departure City Arrival City Company…" at bounding box center [328, 26] width 429 height 0
paste input "[PERSON_NAME]"
type input "[PERSON_NAME]"
click at [135, 93] on button "Search" at bounding box center [133, 94] width 39 height 19
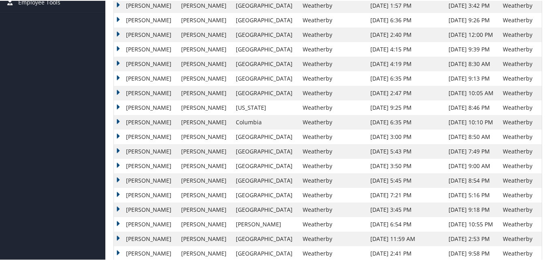
scroll to position [243, 0]
click at [367, 212] on td "Aug 1, 2021 3:45 PM" at bounding box center [406, 209] width 78 height 15
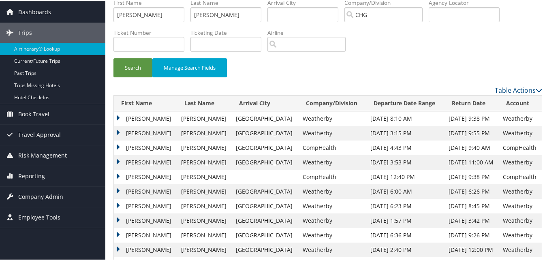
scroll to position [0, 0]
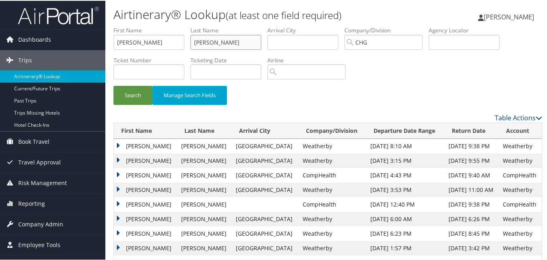
drag, startPoint x: 228, startPoint y: 45, endPoint x: 180, endPoint y: 51, distance: 48.6
click at [180, 26] on ul "First Name Richard Last Name Watkins Departure City Arrival City Company/Divisi…" at bounding box center [328, 26] width 429 height 0
drag, startPoint x: 148, startPoint y: 39, endPoint x: 62, endPoint y: 39, distance: 86.4
click at [448, 44] on input "text" at bounding box center [464, 41] width 71 height 15
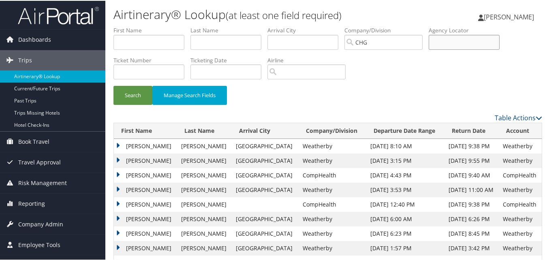
paste input "HQSZZY"
type input "HQSZZY"
click at [141, 96] on button "Search" at bounding box center [133, 94] width 39 height 19
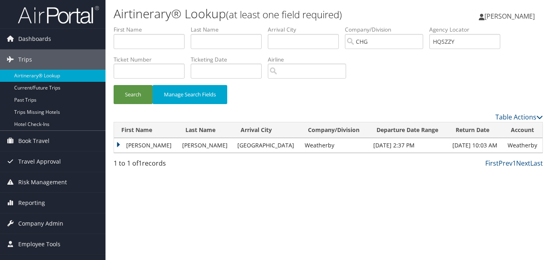
click at [141, 147] on td "Richard" at bounding box center [146, 145] width 64 height 15
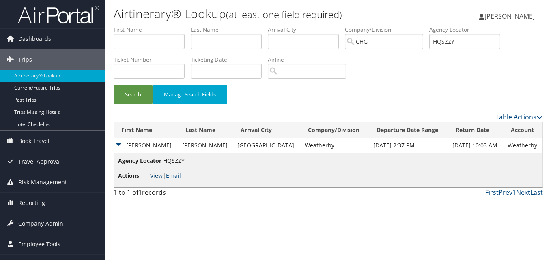
click at [152, 173] on link "View" at bounding box center [156, 176] width 13 height 8
click at [167, 48] on input "text" at bounding box center [149, 41] width 71 height 15
paste input "Martin, Jeffrey"
type input "Martin, Jeffrey"
drag, startPoint x: 473, startPoint y: 39, endPoint x: 358, endPoint y: 39, distance: 114.7
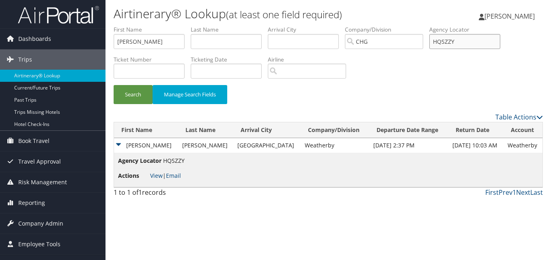
click at [358, 26] on ul "First Name Martin, Jeffrey Last Name Departure City Arrival City Company/Divisi…" at bounding box center [328, 26] width 429 height 0
drag, startPoint x: 137, startPoint y: 44, endPoint x: 56, endPoint y: 37, distance: 81.3
click at [56, 37] on div "Dashboards AirPortal 360™ (Manager) My Travel Dashboard Trips Airtinerary® Look…" at bounding box center [275, 130] width 551 height 260
type input "Jeffrey"
click at [217, 36] on input "text" at bounding box center [226, 41] width 71 height 15
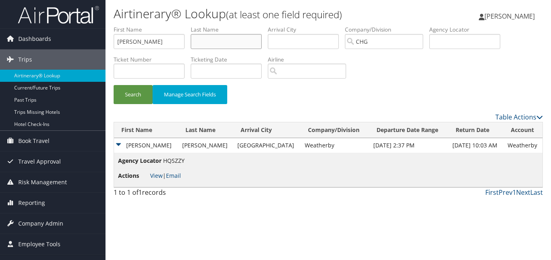
paste input "Martin,"
type input "Martin"
click at [141, 96] on button "Search" at bounding box center [133, 94] width 39 height 19
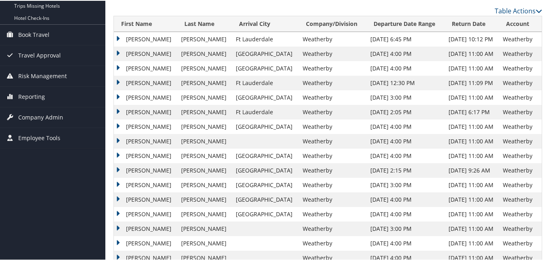
scroll to position [122, 0]
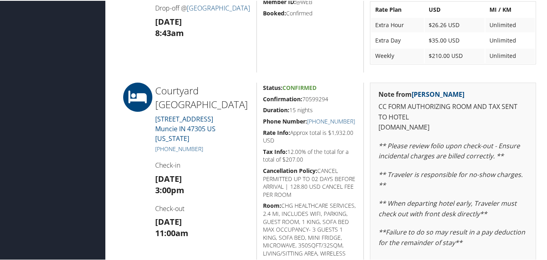
scroll to position [487, 0]
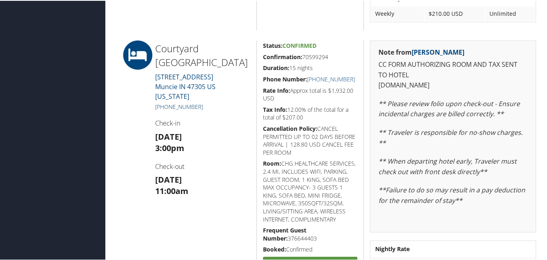
drag, startPoint x: 203, startPoint y: 97, endPoint x: 163, endPoint y: 95, distance: 40.2
click at [163, 102] on h5 "[PHONE_NUMBER]" at bounding box center [202, 106] width 95 height 8
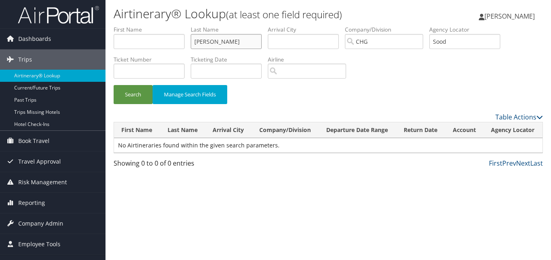
click at [149, 24] on div "Airtinerary® Lookup (at least one field required) [PERSON_NAME] [PERSON_NAME] M…" at bounding box center [327, 130] width 445 height 260
drag, startPoint x: 445, startPoint y: 49, endPoint x: 373, endPoint y: 33, distance: 73.7
click at [373, 26] on ul "First Name Last Name Departure City Arrival City Company/Division [GEOGRAPHIC_D…" at bounding box center [328, 26] width 429 height 0
paste input "MOOQMD"
paste input "text"
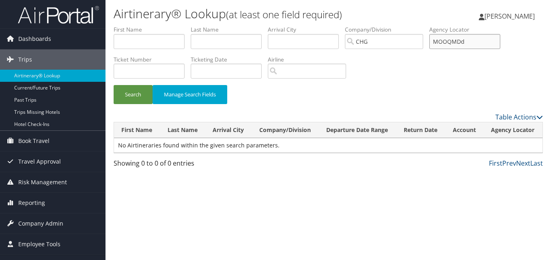
drag, startPoint x: 472, startPoint y: 37, endPoint x: 423, endPoint y: 39, distance: 49.1
click at [422, 26] on ul "First Name Last Name Departure City Arrival City Company/Division [GEOGRAPHIC_D…" at bounding box center [328, 26] width 429 height 0
click at [145, 99] on button "Search" at bounding box center [133, 94] width 39 height 19
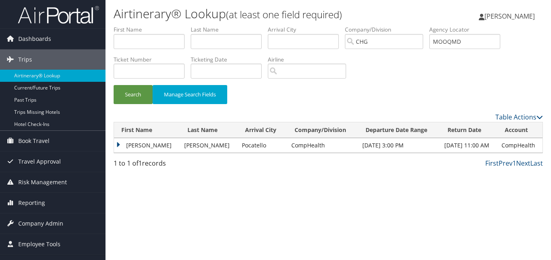
click at [140, 144] on td "David" at bounding box center [147, 145] width 66 height 15
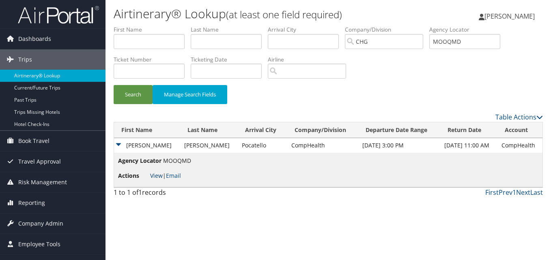
click at [158, 175] on link "View" at bounding box center [156, 176] width 13 height 8
drag, startPoint x: 484, startPoint y: 38, endPoint x: 309, endPoint y: 30, distance: 174.9
click at [309, 26] on ul "First Name Last Name Departure City Arrival City Company/Division CHG Airport/C…" at bounding box center [328, 26] width 429 height 0
paste input "WVEHSK"
type input "WVEHSK"
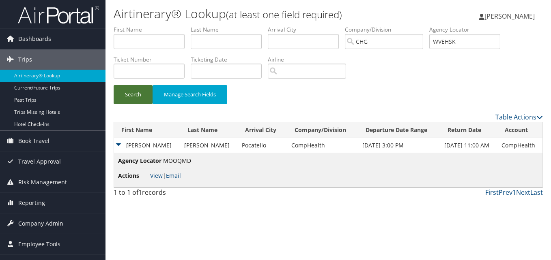
click at [148, 92] on button "Search" at bounding box center [133, 94] width 39 height 19
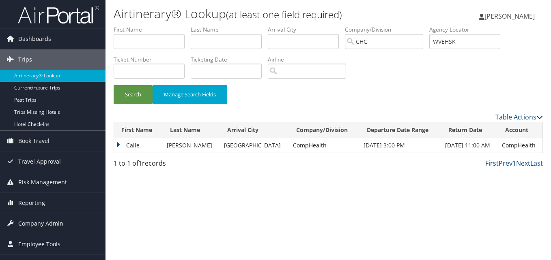
click at [139, 146] on td "Calle" at bounding box center [138, 145] width 49 height 15
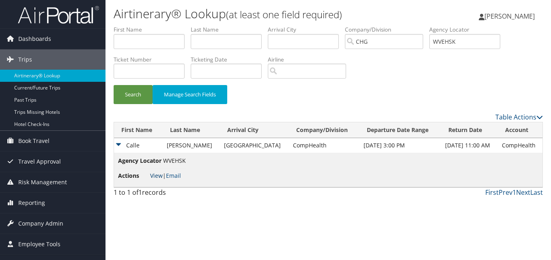
click at [156, 176] on link "View" at bounding box center [156, 176] width 13 height 8
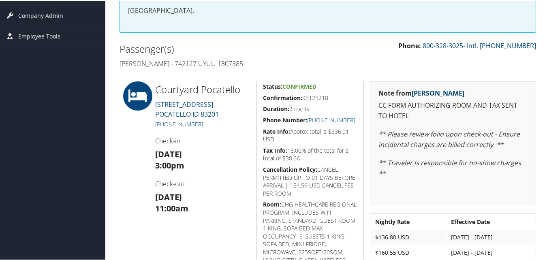
scroll to position [162, 0]
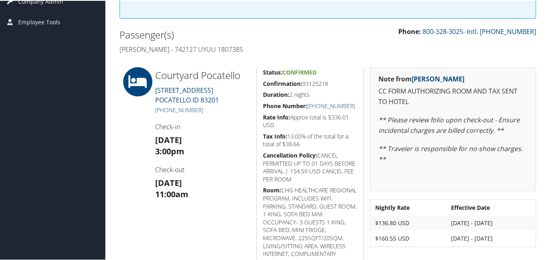
drag, startPoint x: 333, startPoint y: 82, endPoint x: 260, endPoint y: 83, distance: 73.0
click at [260, 83] on div "Status: Confirmed Confirmation: 93125218 Duration: 2 nights Phone Number: [PHON…" at bounding box center [310, 178] width 107 height 224
copy h5 "Confirmation: 93125218"
drag, startPoint x: 209, startPoint y: 110, endPoint x: 164, endPoint y: 110, distance: 45.0
click at [164, 110] on h5 "[PHONE_NUMBER]" at bounding box center [202, 109] width 95 height 8
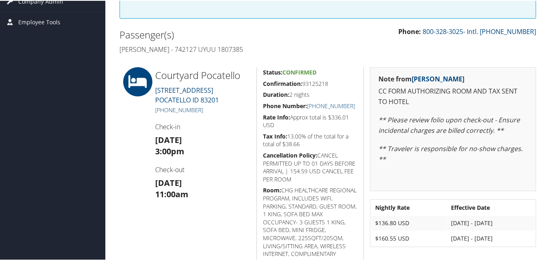
copy link "[PHONE_NUMBER]"
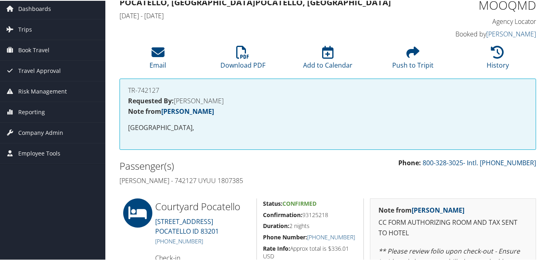
scroll to position [0, 0]
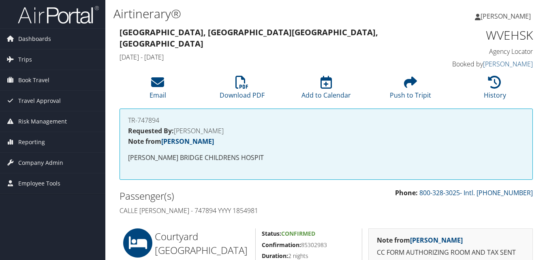
scroll to position [162, 0]
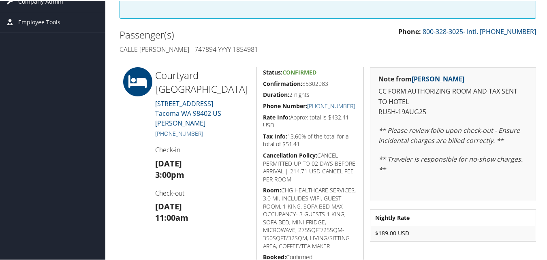
click at [246, 145] on h4 "Check-in" at bounding box center [202, 149] width 95 height 9
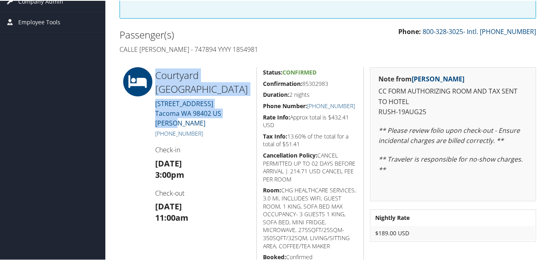
drag, startPoint x: 245, startPoint y: 110, endPoint x: 156, endPoint y: 73, distance: 96.7
click at [156, 73] on div "Courtyard [GEOGRAPHIC_DATA] [STREET_ADDRESS] [GEOGRAPHIC_DATA] [PHONE_NUMBER] C…" at bounding box center [202, 164] width 107 height 197
copy div "Courtyard [GEOGRAPHIC_DATA] [STREET_ADDRESS] [GEOGRAPHIC_DATA]"
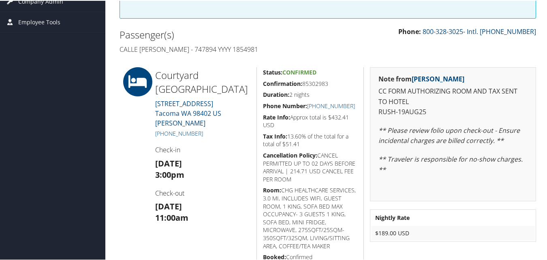
click at [215, 145] on h4 "Check-in" at bounding box center [202, 149] width 95 height 9
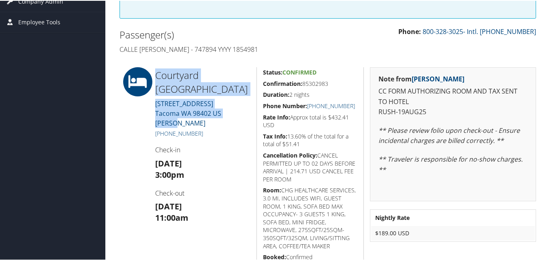
drag, startPoint x: 241, startPoint y: 110, endPoint x: 155, endPoint y: 75, distance: 92.6
click at [155, 75] on div "Courtyard [GEOGRAPHIC_DATA] [STREET_ADDRESS] [GEOGRAPHIC_DATA] [PHONE_NUMBER] C…" at bounding box center [202, 164] width 107 height 197
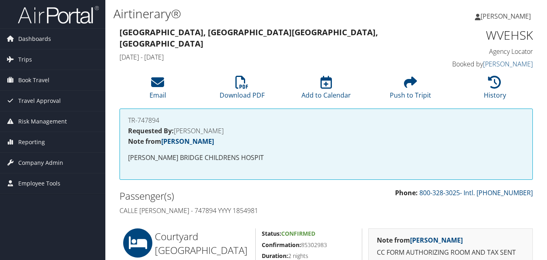
scroll to position [162, 0]
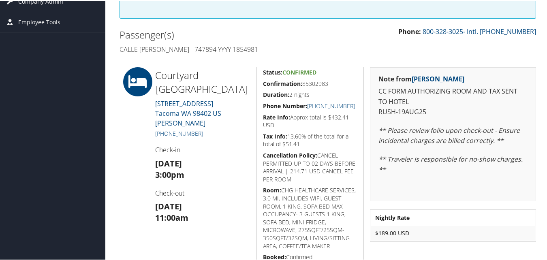
drag, startPoint x: 332, startPoint y: 82, endPoint x: 261, endPoint y: 81, distance: 71.0
click at [261, 81] on div "Status: Confirmed Confirmation: 85302983 Duration: 2 nights Phone Number: +1 (2…" at bounding box center [310, 164] width 107 height 197
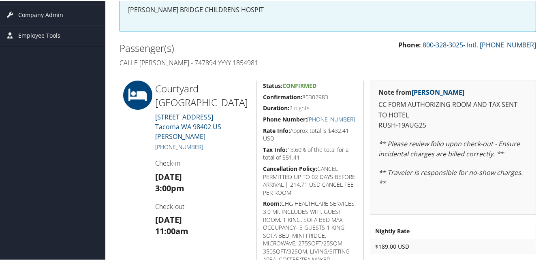
scroll to position [189, 0]
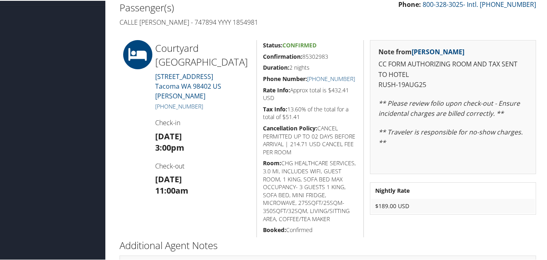
drag, startPoint x: 202, startPoint y: 173, endPoint x: 147, endPoint y: 164, distance: 55.9
click at [147, 164] on div "Courtyard Tacoma Dtn Marriott 1515 COMMERCE ST Tacoma WA 98402 US Pierce +1 (25…" at bounding box center [328, 137] width 429 height 197
drag, startPoint x: 147, startPoint y: 164, endPoint x: 126, endPoint y: 163, distance: 21.1
click at [126, 163] on div at bounding box center [132, 137] width 36 height 197
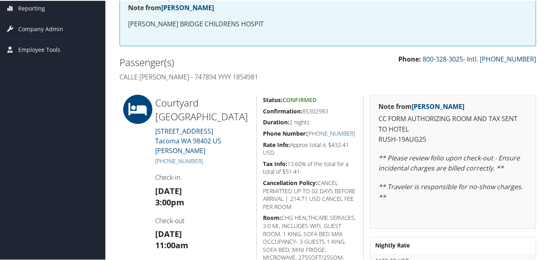
scroll to position [149, 0]
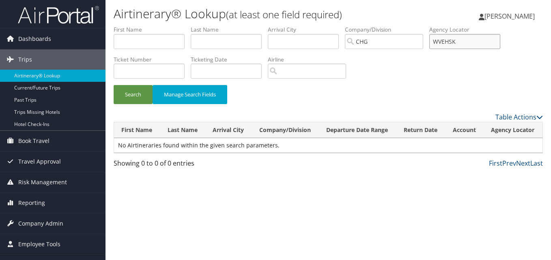
click at [307, 26] on ul "First Name Last Name Departure City Arrival City Company/Division [GEOGRAPHIC_D…" at bounding box center [328, 26] width 429 height 0
click at [150, 32] on label "First Name" at bounding box center [152, 30] width 77 height 8
click at [145, 40] on input "text" at bounding box center [149, 41] width 71 height 15
paste input "[PERSON_NAME]"
drag, startPoint x: 139, startPoint y: 43, endPoint x: 74, endPoint y: 44, distance: 65.3
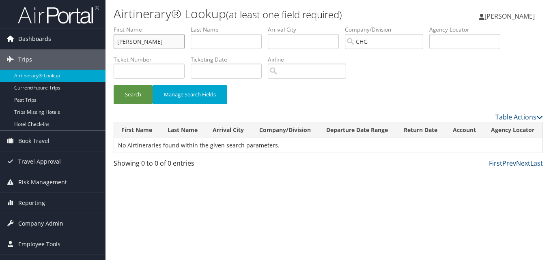
click at [74, 44] on div "Dashboards AirPortal 360™ (Manager) My Travel Dashboard Trips Airtinerary® Look…" at bounding box center [275, 130] width 551 height 260
type input "Darlene"
click at [208, 40] on input "text" at bounding box center [226, 41] width 71 height 15
paste input "Lucero,"
type input "Lucero"
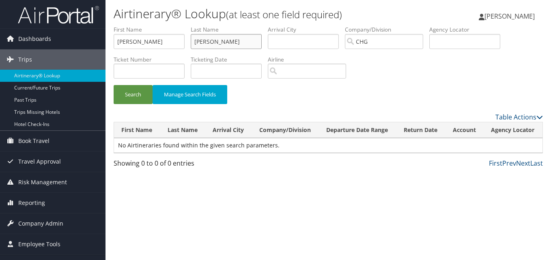
click at [114, 85] on button "Search" at bounding box center [133, 94] width 39 height 19
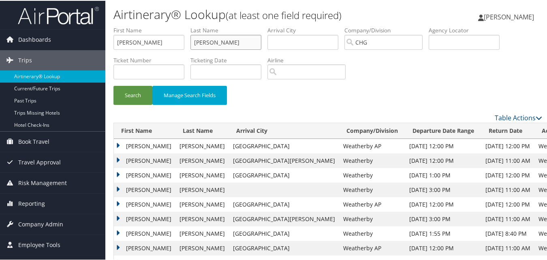
drag, startPoint x: 219, startPoint y: 43, endPoint x: 127, endPoint y: 41, distance: 91.7
click at [127, 26] on ul "First Name Darlene Last Name Lucero Departure City Arrival City Company/Divisio…" at bounding box center [328, 26] width 429 height 0
paste input "Wood, Kari"
drag, startPoint x: 136, startPoint y: 44, endPoint x: 108, endPoint y: 49, distance: 28.3
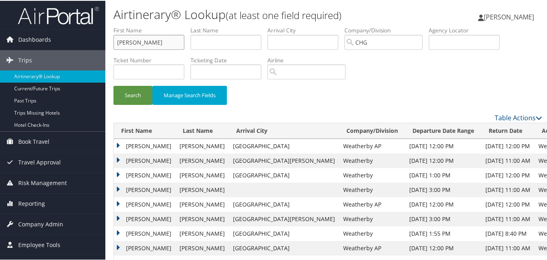
click at [114, 49] on form "First Name Wood, Kari Last Name Departure City Arrival City Company/Division CH…" at bounding box center [328, 69] width 429 height 87
type input "Kari"
click at [246, 46] on input "text" at bounding box center [226, 41] width 71 height 15
paste input "Wood,"
type input "Wood"
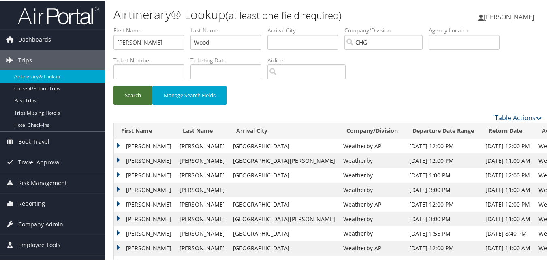
click at [132, 90] on button "Search" at bounding box center [133, 94] width 39 height 19
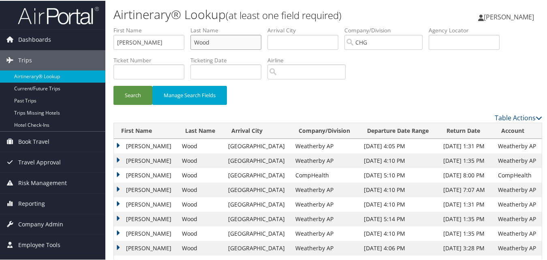
drag, startPoint x: 221, startPoint y: 36, endPoint x: 186, endPoint y: 42, distance: 35.3
click at [186, 26] on ul "First Name Kari Last Name Wood Departure City Arrival City Company/Division CHG…" at bounding box center [328, 26] width 429 height 0
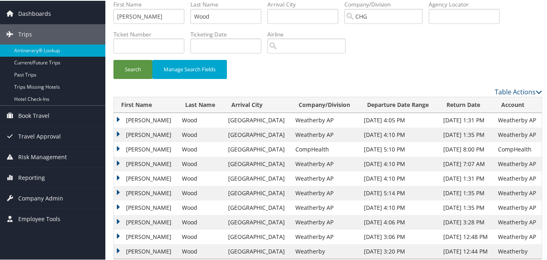
scroll to position [38, 0]
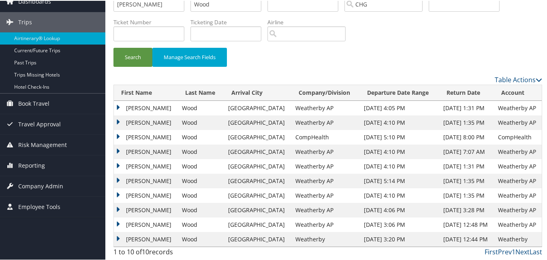
click at [129, 240] on td "Kari" at bounding box center [146, 239] width 64 height 15
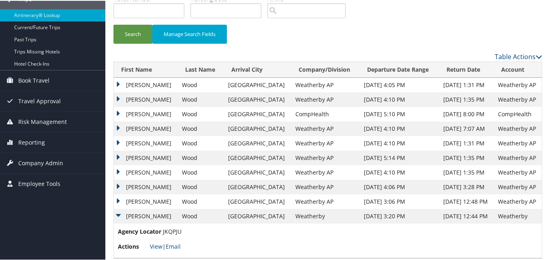
scroll to position [73, 0]
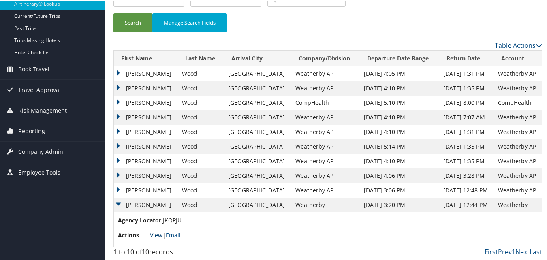
click at [159, 235] on link "View" at bounding box center [156, 235] width 13 height 8
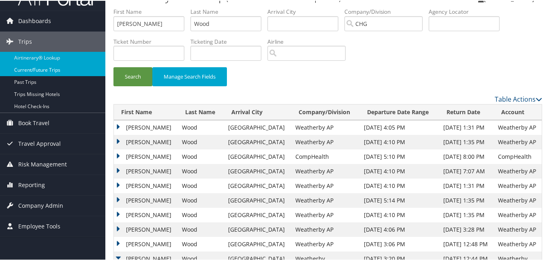
scroll to position [0, 0]
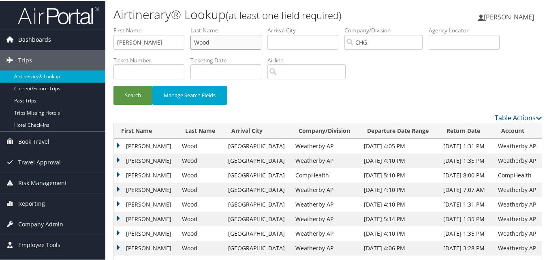
drag, startPoint x: 239, startPoint y: 41, endPoint x: 60, endPoint y: 29, distance: 179.6
click at [60, 30] on div "Dashboards AirPortal 360™ (Manager) My Travel Dashboard Trips Airtinerary® Look…" at bounding box center [275, 166] width 551 height 333
drag, startPoint x: 92, startPoint y: 39, endPoint x: 179, endPoint y: 43, distance: 87.2
click at [91, 39] on div "Dashboards AirPortal 360™ (Manager) My Travel Dashboard Trips Airtinerary® Look…" at bounding box center [275, 166] width 551 height 333
click at [445, 43] on input "text" at bounding box center [464, 41] width 71 height 15
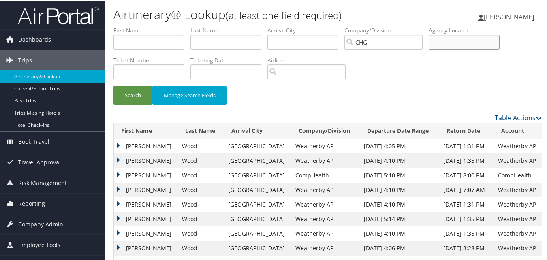
paste input "KTGBDO"
click at [451, 41] on input "KTGBDO" at bounding box center [464, 41] width 71 height 15
type input "KTGBDO"
click at [133, 100] on button "Search" at bounding box center [133, 94] width 39 height 19
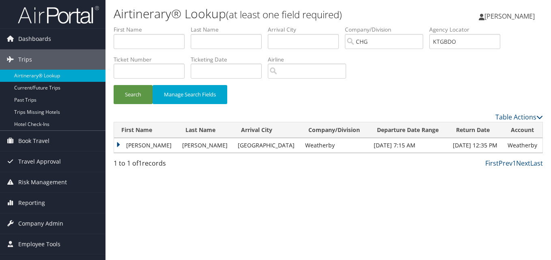
click at [178, 151] on td "Woods" at bounding box center [206, 145] width 56 height 15
click at [178, 144] on td "Woods" at bounding box center [206, 145] width 56 height 15
click at [124, 142] on td "Mary" at bounding box center [146, 145] width 64 height 15
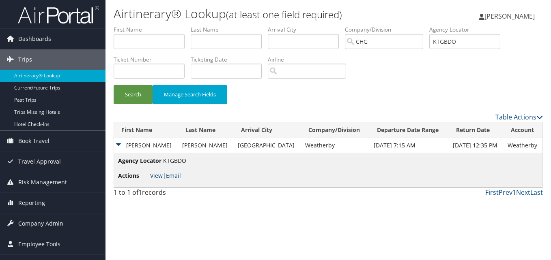
click at [151, 176] on link "View" at bounding box center [156, 176] width 13 height 8
click at [159, 26] on label "First Name" at bounding box center [152, 30] width 77 height 8
drag, startPoint x: 389, startPoint y: 41, endPoint x: 393, endPoint y: 44, distance: 4.9
click at [382, 26] on ul "First Name Last Name Departure City Arrival City Company/Division CHG Airport/C…" at bounding box center [328, 26] width 429 height 0
click at [138, 36] on input "text" at bounding box center [149, 41] width 71 height 15
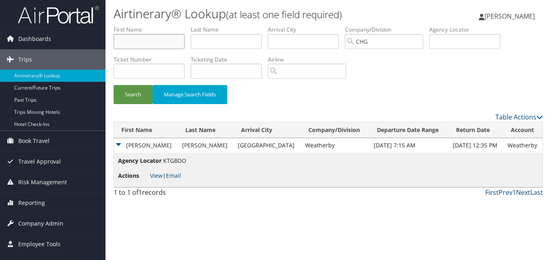
paste input "Weber, Peter"
drag, startPoint x: 138, startPoint y: 40, endPoint x: 66, endPoint y: 43, distance: 72.6
click at [66, 43] on div "Dashboards AirPortal 360™ (Manager) My Travel Dashboard Trips Airtinerary® Look…" at bounding box center [275, 130] width 551 height 260
type input "Peter"
click at [210, 40] on input "text" at bounding box center [226, 41] width 71 height 15
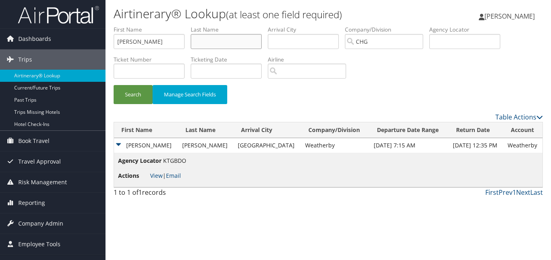
paste input "Weber,"
type input "Weber"
click at [144, 94] on button "Search" at bounding box center [133, 94] width 39 height 19
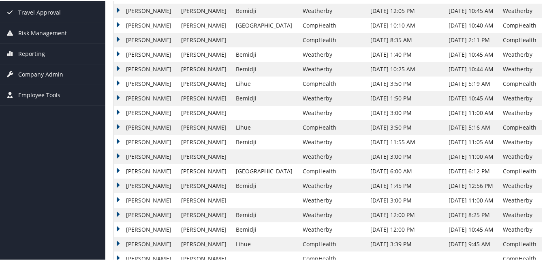
scroll to position [135, 0]
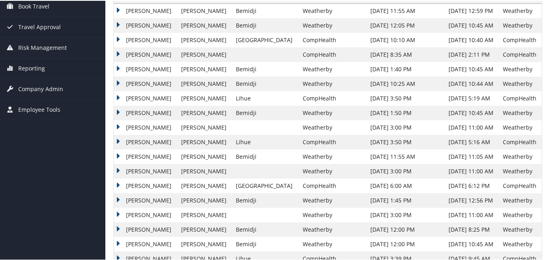
click at [135, 67] on td "Peter" at bounding box center [145, 68] width 63 height 15
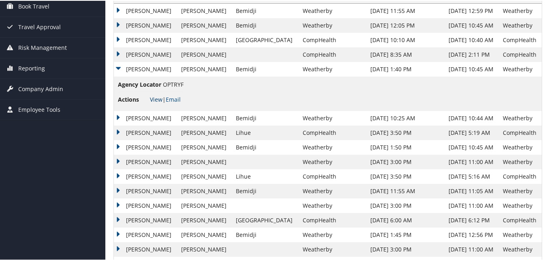
click at [153, 98] on link "View" at bounding box center [156, 99] width 13 height 8
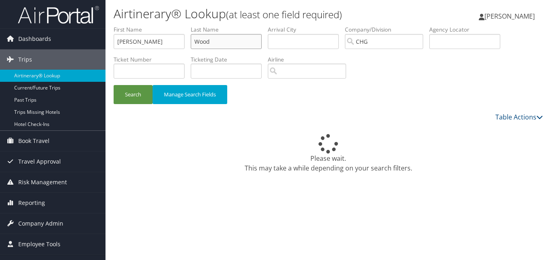
drag, startPoint x: 214, startPoint y: 43, endPoint x: 181, endPoint y: 46, distance: 33.8
click at [181, 26] on ul "First Name Kari Last Name Wood Departure City Arrival City Company/Division CHG…" at bounding box center [328, 26] width 429 height 0
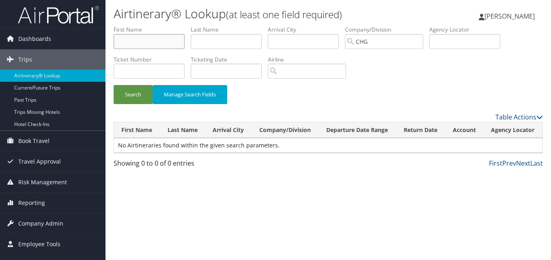
drag, startPoint x: 177, startPoint y: 46, endPoint x: 140, endPoint y: 39, distance: 37.5
click at [114, 47] on form "First Name Last Name Departure City Arrival City Company/Division CHG Airport/C…" at bounding box center [328, 69] width 429 height 87
click at [463, 44] on input "text" at bounding box center [464, 41] width 71 height 15
paste input "UPULFH"
click at [452, 42] on input "UPULFH" at bounding box center [464, 41] width 71 height 15
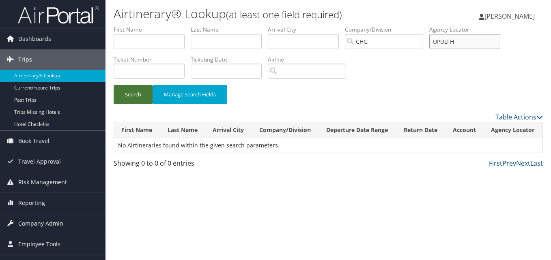
type input "UPULFH"
click at [150, 98] on button "Search" at bounding box center [133, 94] width 39 height 19
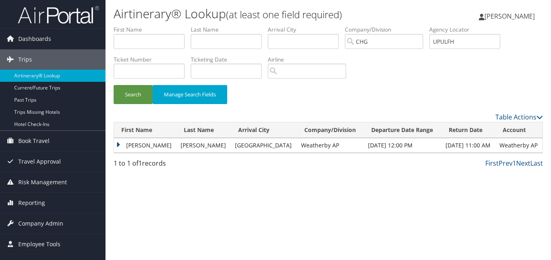
click at [154, 143] on td "Darlene" at bounding box center [145, 145] width 62 height 15
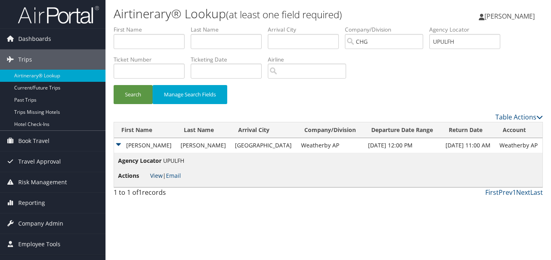
click at [160, 176] on link "View" at bounding box center [156, 176] width 13 height 8
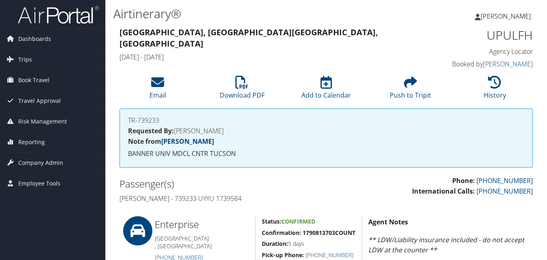
scroll to position [243, 0]
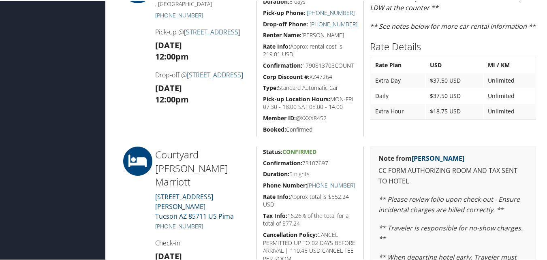
click at [163, 222] on h5 "[PHONE_NUMBER]" at bounding box center [202, 226] width 95 height 8
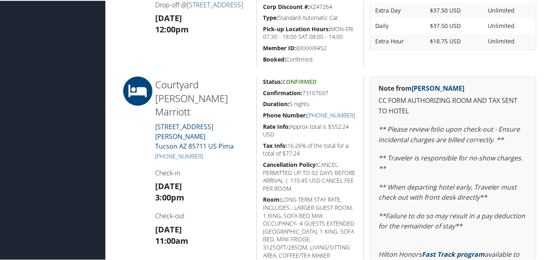
scroll to position [324, 0]
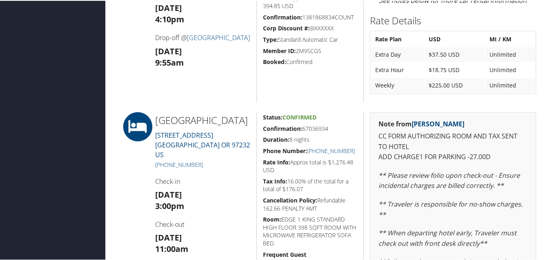
scroll to position [455, 0]
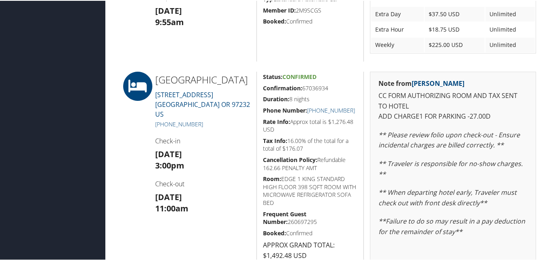
drag, startPoint x: 334, startPoint y: 84, endPoint x: 256, endPoint y: 81, distance: 77.9
click at [257, 81] on div "Status: Confirmed Confirmation: 67036934 Duration: 8 nights Phone Number: +1 (5…" at bounding box center [310, 245] width 107 height 349
copy h5 "Confirmation: 67036934"
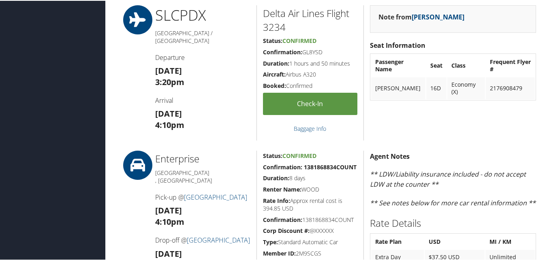
scroll to position [9, 0]
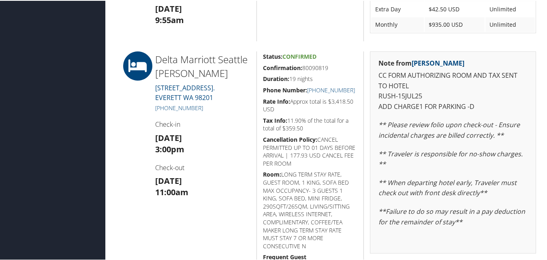
scroll to position [487, 0]
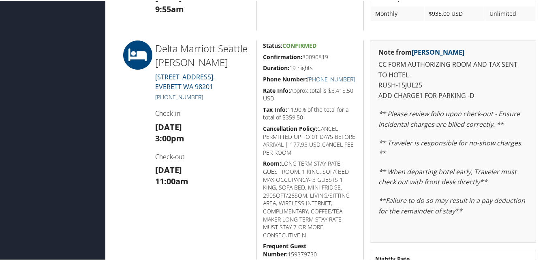
drag, startPoint x: 208, startPoint y: 98, endPoint x: 163, endPoint y: 93, distance: 46.0
click at [163, 93] on h5 "[PHONE_NUMBER]" at bounding box center [202, 96] width 95 height 8
copy link "[PHONE_NUMBER]"
click at [233, 106] on div "Delta Marriott Seattle Everett 3105 PINE STREET. EVERETT WA 98201 +1 (425) 339-…" at bounding box center [202, 165] width 107 height 251
drag, startPoint x: 218, startPoint y: 99, endPoint x: 164, endPoint y: 97, distance: 54.0
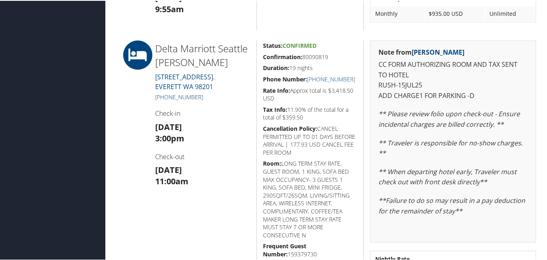
click at [164, 97] on h5 "+1 (425) 339-2000" at bounding box center [202, 96] width 95 height 8
copy link "(425) 339-2000"
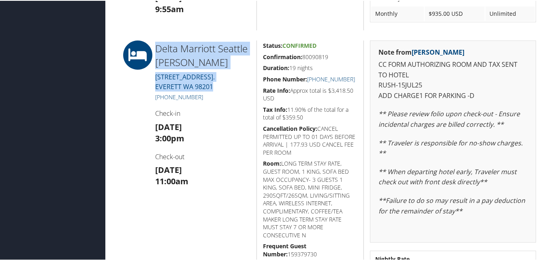
drag, startPoint x: 227, startPoint y: 82, endPoint x: 146, endPoint y: 45, distance: 89.3
click at [146, 45] on div "Delta Marriott Seattle Everett 3105 PINE STREET. EVERETT WA 98201 +1 (425) 339-…" at bounding box center [328, 165] width 429 height 251
copy div "Delta Marriott Seattle Everett 3105 PINE STREET. EVERETT WA 98201"
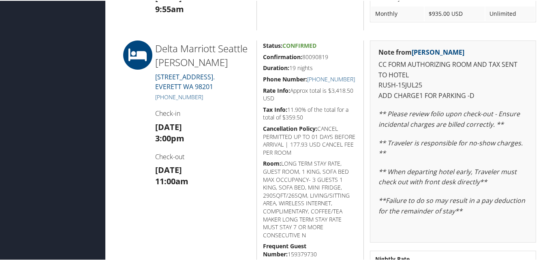
click at [211, 118] on div "Delta Marriott Seattle Everett 3105 PINE STREET. EVERETT WA 98201 +1 (425) 339-…" at bounding box center [202, 165] width 107 height 251
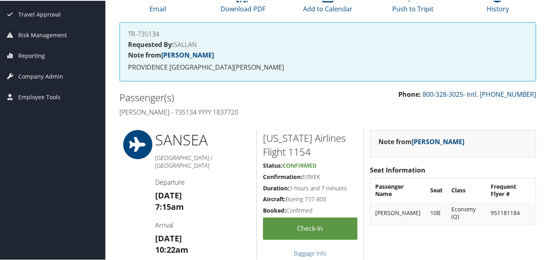
scroll to position [0, 0]
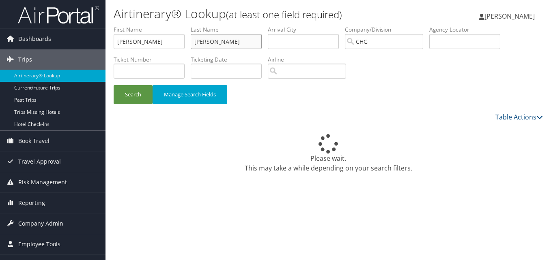
click at [186, 26] on ul "First Name [PERSON_NAME] Name [PERSON_NAME] Departure City Arrival City Company…" at bounding box center [328, 26] width 429 height 0
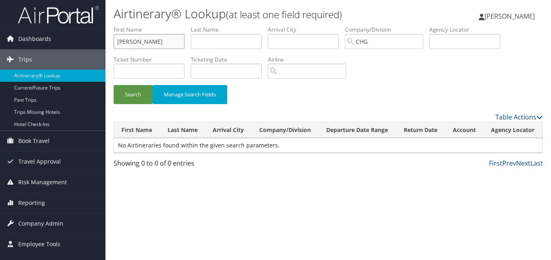
type input "P"
click at [104, 41] on div "Dashboards AirPortal 360™ (Manager) My Travel Dashboard Trips Airtinerary® Look…" at bounding box center [275, 130] width 551 height 260
click at [127, 43] on input "P" at bounding box center [149, 41] width 71 height 15
paste input "[PERSON_NAME], [PERSON_NAME]"
type input "[PERSON_NAME], [PERSON_NAME]"
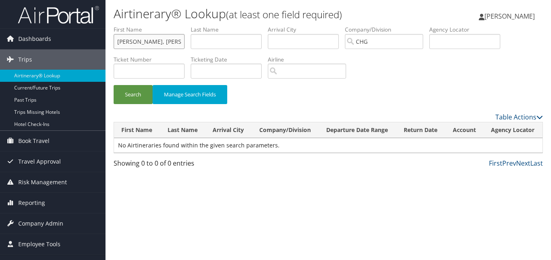
drag, startPoint x: 163, startPoint y: 41, endPoint x: 107, endPoint y: 38, distance: 56.4
click at [107, 38] on div "Airtinerary® Lookup (at least one field required) Luke Perry Luke Perry My Sett…" at bounding box center [327, 130] width 445 height 260
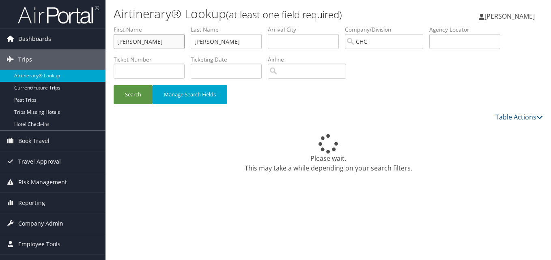
drag, startPoint x: 135, startPoint y: 42, endPoint x: 99, endPoint y: 37, distance: 36.9
click at [99, 37] on div "Dashboards AirPortal 360™ (Manager) My Travel Dashboard Trips Airtinerary® Look…" at bounding box center [275, 130] width 551 height 260
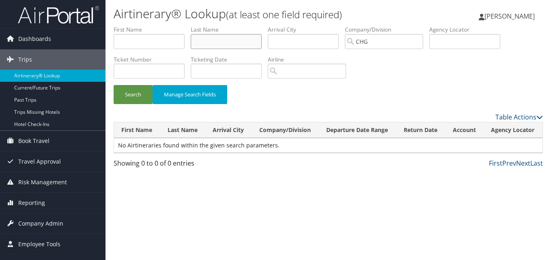
drag, startPoint x: 223, startPoint y: 41, endPoint x: 108, endPoint y: 7, distance: 119.7
click at [89, 7] on div "Dashboards AirPortal 360™ (Manager) My Travel Dashboard Trips Airtinerary® Look…" at bounding box center [275, 130] width 551 height 260
click at [470, 42] on input "text" at bounding box center [464, 41] width 71 height 15
paste input "GYUWGR"
click at [452, 45] on input "GYUWGR" at bounding box center [464, 41] width 71 height 15
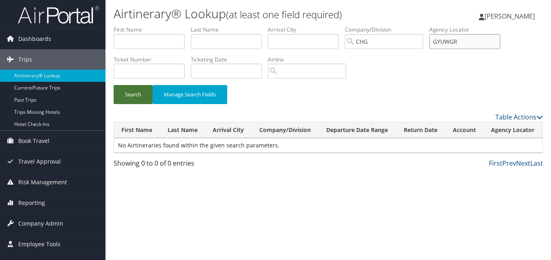
type input "GYUWGR"
click at [125, 93] on button "Search" at bounding box center [133, 94] width 39 height 19
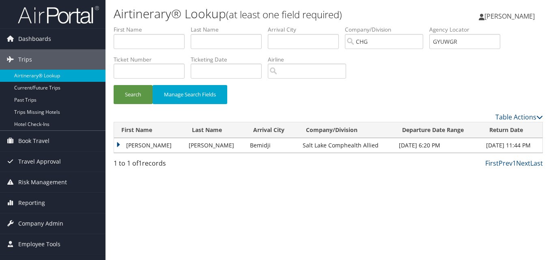
click at [137, 144] on td "Mohammed" at bounding box center [149, 145] width 71 height 15
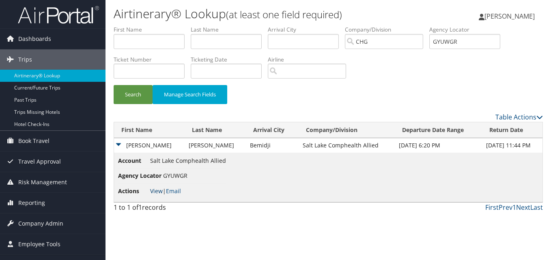
click at [161, 192] on link "View" at bounding box center [156, 191] width 13 height 8
click at [220, 34] on input "text" at bounding box center [226, 41] width 71 height 15
paste input "Oliveira"
type input "Oliveira"
click at [147, 46] on input "text" at bounding box center [149, 41] width 71 height 15
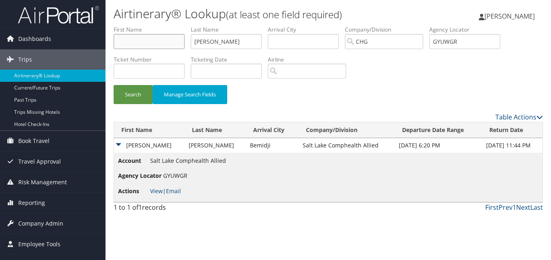
paste input "Moacyr"
type input "Moacyr"
drag, startPoint x: 482, startPoint y: 44, endPoint x: 417, endPoint y: 41, distance: 64.9
click at [417, 26] on ul "First Name Moacyr Last Name Oliveira Departure City Arrival City Company/Divisi…" at bounding box center [328, 26] width 429 height 0
click at [137, 94] on button "Search" at bounding box center [133, 94] width 39 height 19
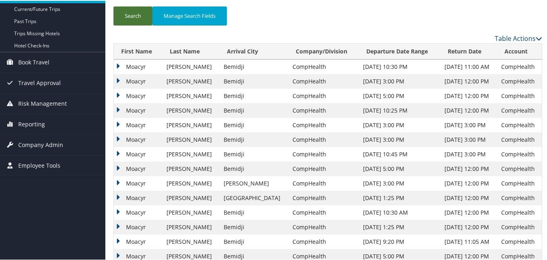
scroll to position [81, 0]
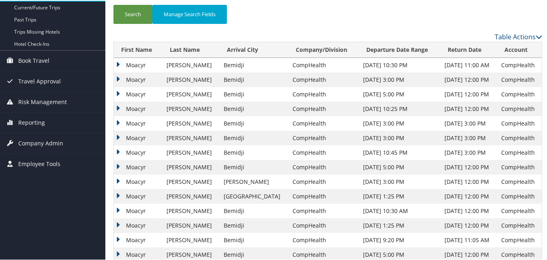
click at [120, 65] on td "Moacyr" at bounding box center [138, 64] width 49 height 15
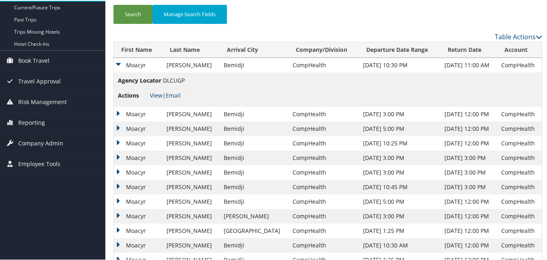
click at [160, 94] on link "View" at bounding box center [156, 95] width 13 height 8
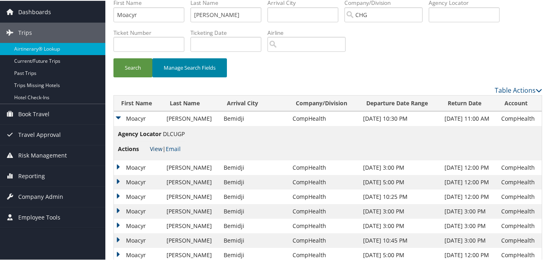
scroll to position [0, 0]
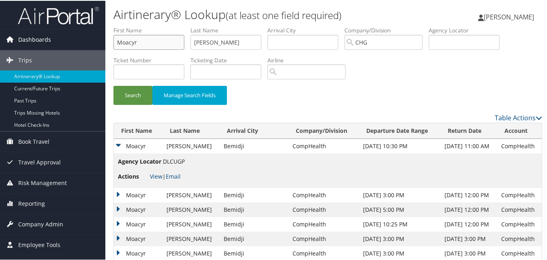
drag, startPoint x: 112, startPoint y: 47, endPoint x: 88, endPoint y: 37, distance: 26.2
paste input "Habal, Hani"
drag, startPoint x: 137, startPoint y: 41, endPoint x: 105, endPoint y: 45, distance: 32.7
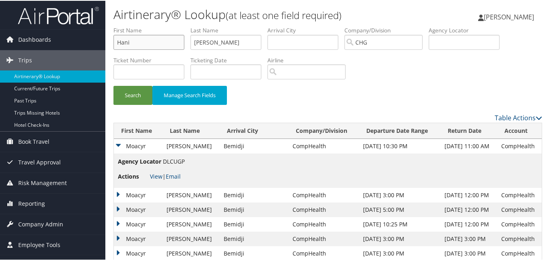
type input "Hani"
drag, startPoint x: 212, startPoint y: 42, endPoint x: 199, endPoint y: 42, distance: 12.6
click at [199, 42] on input "Oliveira" at bounding box center [226, 41] width 71 height 15
paste input "Habal,"
click at [221, 41] on input "OHabal," at bounding box center [226, 41] width 71 height 15
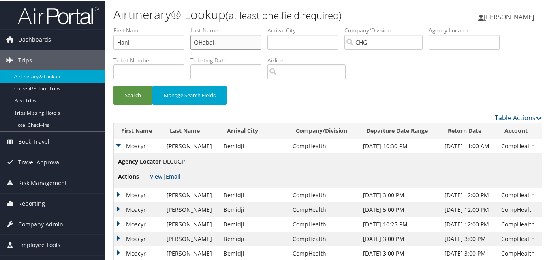
drag, startPoint x: 225, startPoint y: 41, endPoint x: 204, endPoint y: 41, distance: 20.7
click at [204, 41] on input "OHabal," at bounding box center [226, 41] width 71 height 15
click at [205, 41] on input "OHabal," at bounding box center [226, 41] width 71 height 15
paste input "Habal,"
click at [223, 40] on input "Habal," at bounding box center [226, 41] width 71 height 15
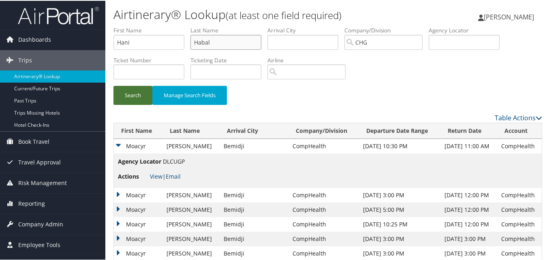
type input "Habal"
click at [131, 101] on button "Search" at bounding box center [133, 94] width 39 height 19
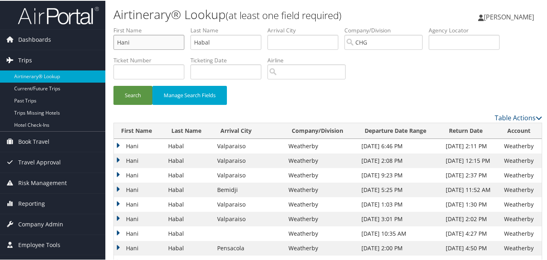
drag, startPoint x: 108, startPoint y: 51, endPoint x: 103, endPoint y: 51, distance: 5.3
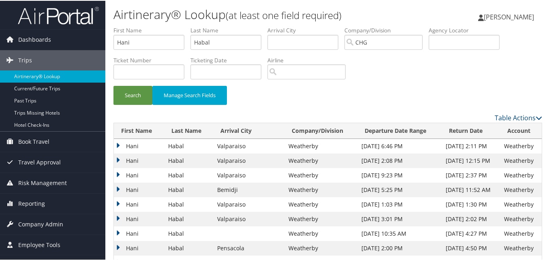
click at [414, 89] on div "Search Manage Search Fields" at bounding box center [327, 98] width 441 height 27
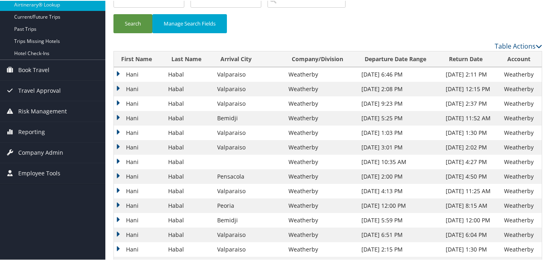
scroll to position [81, 0]
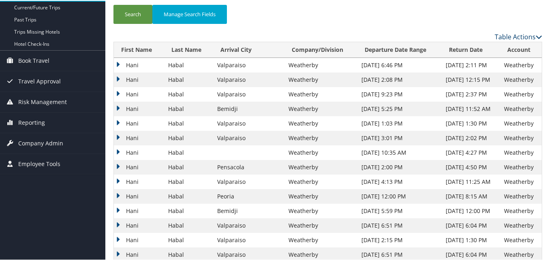
click at [512, 38] on link "Table Actions" at bounding box center [518, 36] width 47 height 9
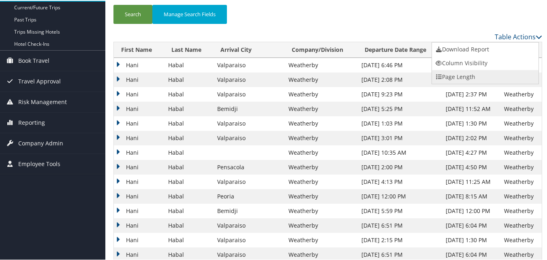
click at [457, 77] on link "Page Length" at bounding box center [485, 76] width 107 height 14
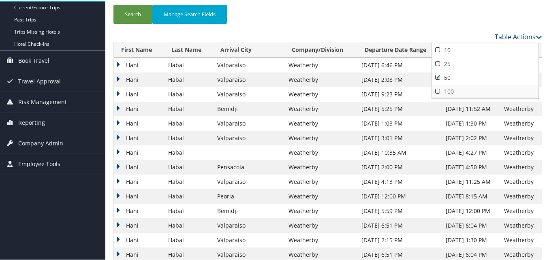
click at [453, 92] on link "100" at bounding box center [485, 91] width 107 height 14
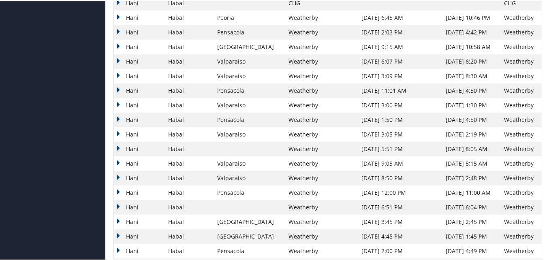
scroll to position [1136, 0]
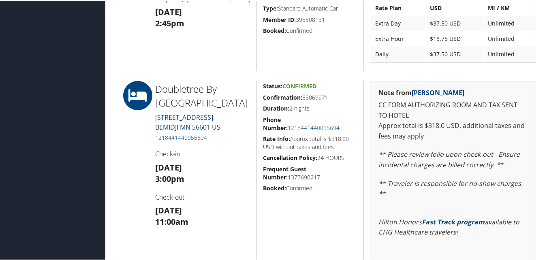
scroll to position [622, 0]
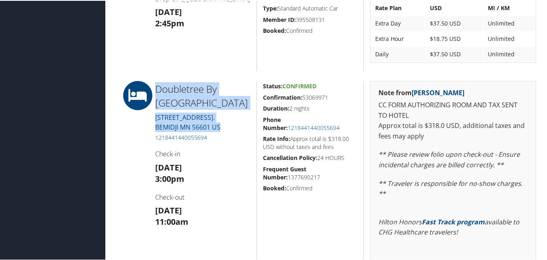
drag, startPoint x: 225, startPoint y: 124, endPoint x: 156, endPoint y: 72, distance: 86.9
click at [156, 72] on div "86040846 [US_STATE], [GEOGRAPHIC_DATA] [GEOGRAPHIC_DATA], [GEOGRAPHIC_DATA] [DA…" at bounding box center [328, 247] width 429 height 1687
copy div "Doubletree By [GEOGRAPHIC_DATA] [STREET_ADDRESS]. BEMIDJI MN 56601 US"
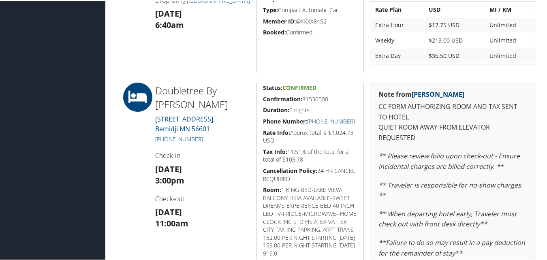
scroll to position [392, 0]
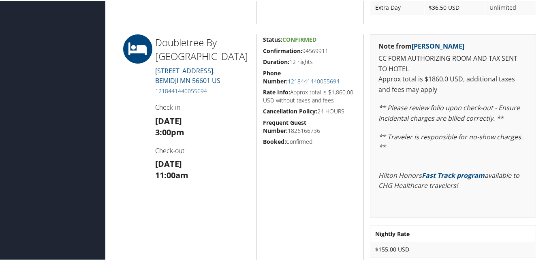
scroll to position [365, 0]
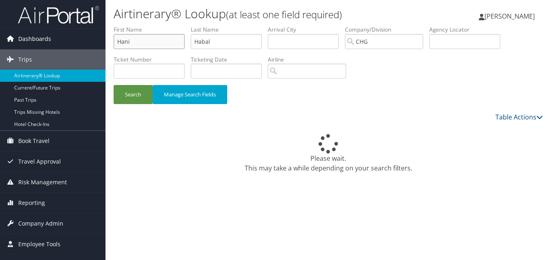
drag, startPoint x: 158, startPoint y: 43, endPoint x: 79, endPoint y: 43, distance: 78.7
click at [79, 43] on div "Dashboards AirPortal 360™ (Manager) My Travel Dashboard Trips Airtinerary® Look…" at bounding box center [275, 130] width 551 height 260
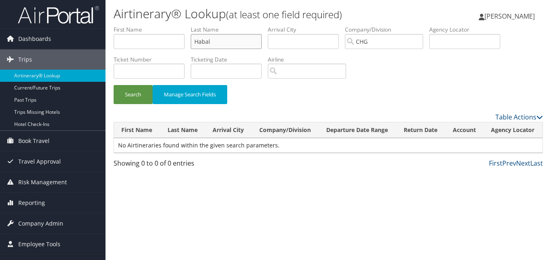
drag, startPoint x: 226, startPoint y: 39, endPoint x: 169, endPoint y: 38, distance: 56.8
click at [169, 26] on ul "First Name Last Name Habal Departure City Arrival City Company/Division [GEOGRA…" at bounding box center [328, 26] width 429 height 0
click at [146, 39] on input "text" at bounding box center [149, 41] width 71 height 15
paste input "[PERSON_NAME]"
drag, startPoint x: 134, startPoint y: 45, endPoint x: 109, endPoint y: 52, distance: 26.0
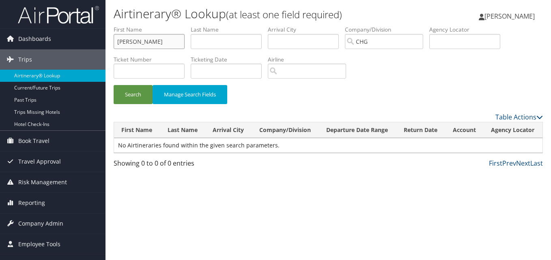
click at [114, 52] on form "First Name [GEOGRAPHIC_DATA][PERSON_NAME] Last Name Departure City Arrival City…" at bounding box center [328, 69] width 429 height 87
type input "[PERSON_NAME]"
click at [235, 39] on input "text" at bounding box center [226, 41] width 71 height 15
paste input "[GEOGRAPHIC_DATA],"
type input "[GEOGRAPHIC_DATA]"
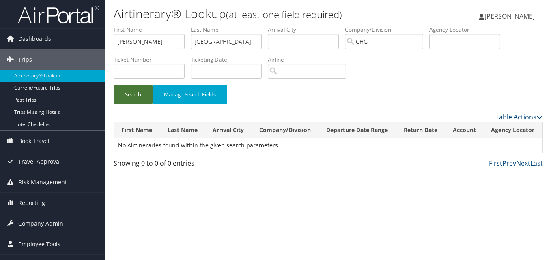
click at [127, 103] on button "Search" at bounding box center [133, 94] width 39 height 19
drag, startPoint x: 210, startPoint y: 44, endPoint x: 165, endPoint y: 44, distance: 45.0
click at [161, 26] on ul "First Name [PERSON_NAME] Last Name Habal Departure City Arrival City Company/Di…" at bounding box center [328, 26] width 429 height 0
drag, startPoint x: 163, startPoint y: 43, endPoint x: -11, endPoint y: 43, distance: 173.9
click at [0, 43] on html "Menu Dashboards ► AirPortal 360™ (Manager) My Travel Dashboard Trips ► Airtiner…" at bounding box center [275, 130] width 551 height 260
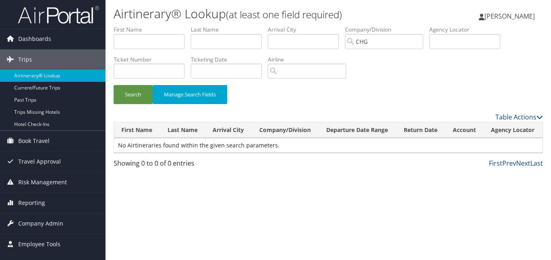
click at [472, 33] on label "Agency Locator" at bounding box center [467, 30] width 77 height 8
click at [470, 36] on input "text" at bounding box center [464, 41] width 71 height 15
paste input "GKBVGN"
type input "GKBVGN"
click at [136, 95] on button "Search" at bounding box center [133, 94] width 39 height 19
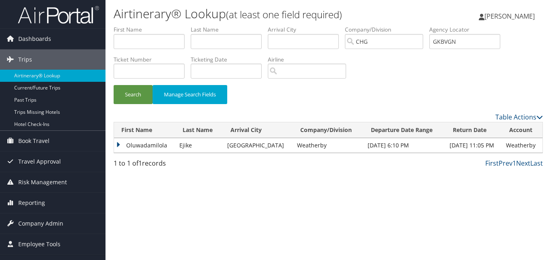
click at [145, 140] on td "Oluwadamilola" at bounding box center [144, 145] width 61 height 15
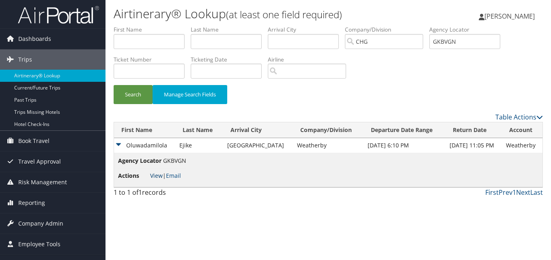
click at [157, 177] on link "View" at bounding box center [156, 176] width 13 height 8
click at [159, 32] on label "First Name" at bounding box center [152, 30] width 77 height 8
click at [135, 44] on input "text" at bounding box center [149, 41] width 71 height 15
paste input "Ejike, Oluwadamilola"
drag, startPoint x: 134, startPoint y: 40, endPoint x: 88, endPoint y: 42, distance: 46.3
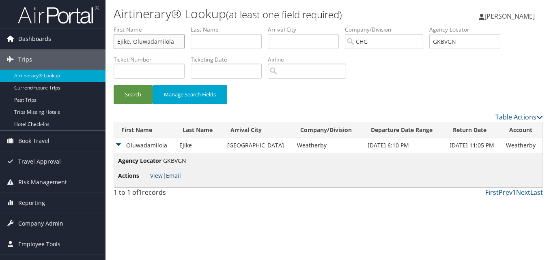
click at [88, 42] on div "Dashboards AirPortal 360™ (Manager) My Travel Dashboard Trips Airtinerary® Look…" at bounding box center [275, 130] width 551 height 260
type input "Oluwadamilola"
click at [251, 43] on input "text" at bounding box center [226, 41] width 71 height 15
paste input "Ejike,"
type input "Ejike"
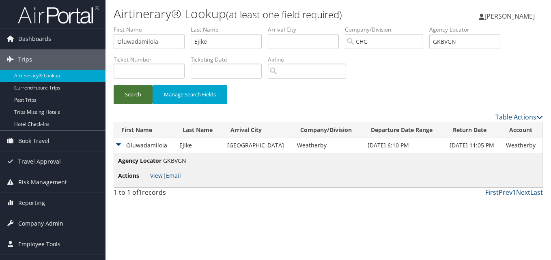
click at [139, 90] on button "Search" at bounding box center [133, 94] width 39 height 19
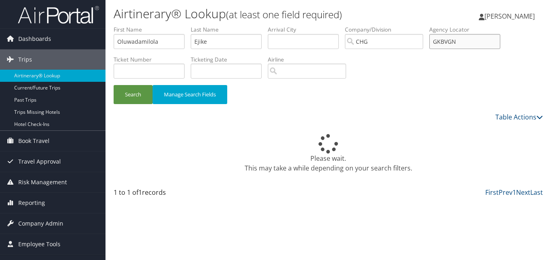
drag, startPoint x: 470, startPoint y: 36, endPoint x: 420, endPoint y: 45, distance: 50.5
click at [420, 26] on ul "First Name Oluwadamilola Last Name Ejike Departure City Arrival City Company/Di…" at bounding box center [328, 26] width 429 height 0
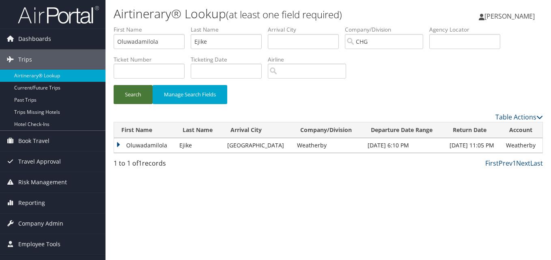
click at [131, 96] on button "Search" at bounding box center [133, 94] width 39 height 19
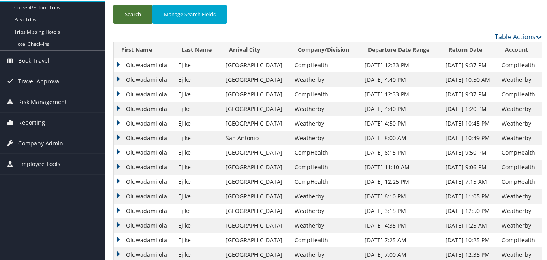
scroll to position [111, 0]
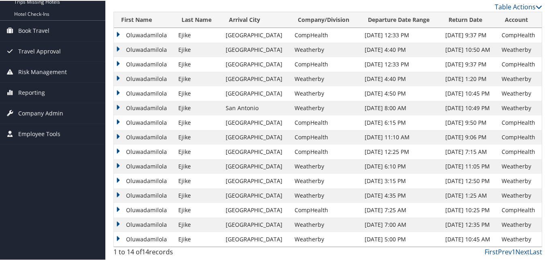
click at [132, 163] on td "Oluwadamilola" at bounding box center [144, 166] width 60 height 15
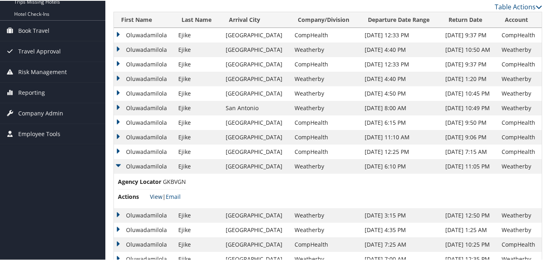
click at [151, 195] on link "View" at bounding box center [156, 196] width 13 height 8
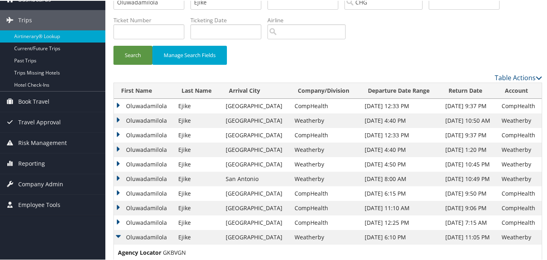
scroll to position [0, 0]
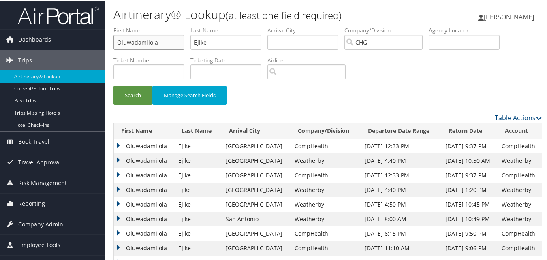
drag, startPoint x: 163, startPoint y: 40, endPoint x: 69, endPoint y: 28, distance: 94.8
click at [69, 28] on div "Dashboards AirPortal 360™ (Manager) My Travel Dashboard Trips Airtinerary® Look…" at bounding box center [275, 203] width 551 height 406
paste input "Cohen, Michele"
click at [139, 42] on input "Cohen, Michele" at bounding box center [149, 41] width 71 height 15
drag, startPoint x: 138, startPoint y: 42, endPoint x: 90, endPoint y: 43, distance: 47.5
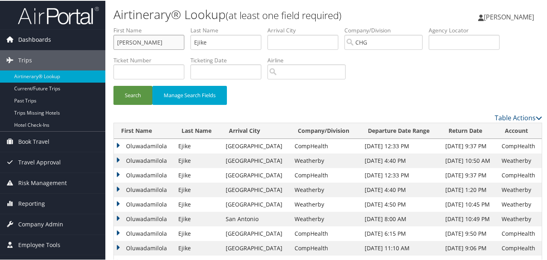
click at [90, 43] on div "Dashboards AirPortal 360™ (Manager) My Travel Dashboard Trips Airtinerary® Look…" at bounding box center [275, 203] width 551 height 406
type input "Michele"
drag, startPoint x: 237, startPoint y: 40, endPoint x: 179, endPoint y: 50, distance: 58.9
click at [179, 26] on ul "First Name Michele Last Name Ejike Departure City Arrival City Company/Division…" at bounding box center [328, 26] width 429 height 0
paste input "Cohen,"
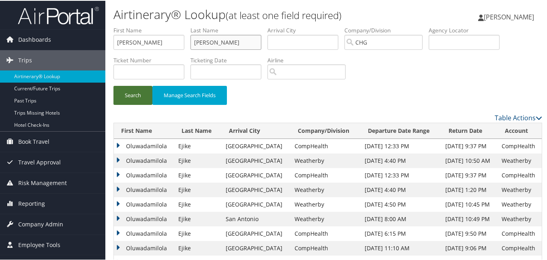
type input "Cohen"
click at [129, 91] on button "Search" at bounding box center [133, 94] width 39 height 19
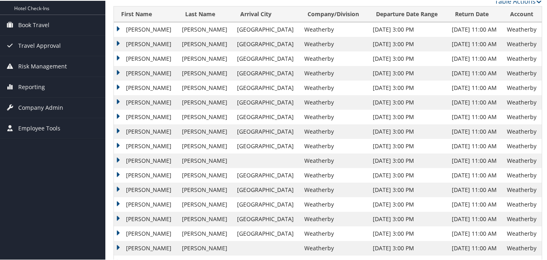
scroll to position [122, 0]
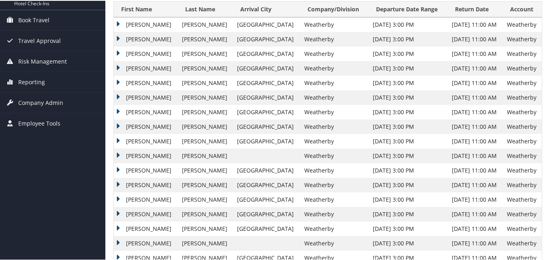
click at [141, 214] on td "Michele" at bounding box center [146, 213] width 64 height 15
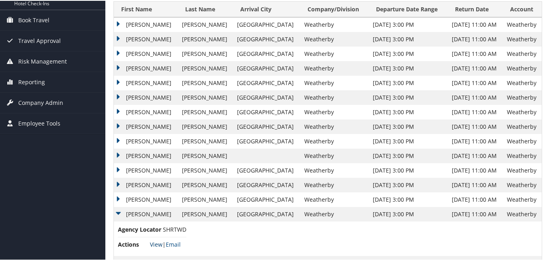
click at [159, 245] on link "View" at bounding box center [156, 244] width 13 height 8
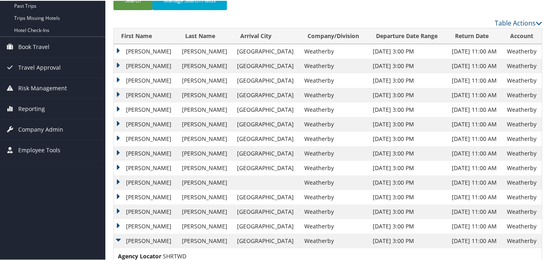
scroll to position [81, 0]
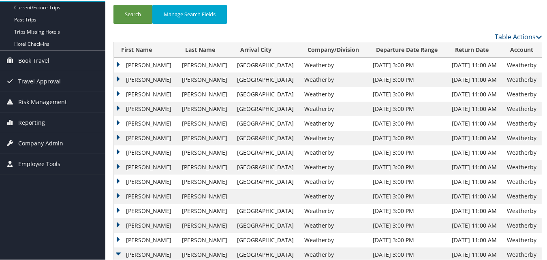
click at [130, 81] on td "Michele" at bounding box center [146, 79] width 64 height 15
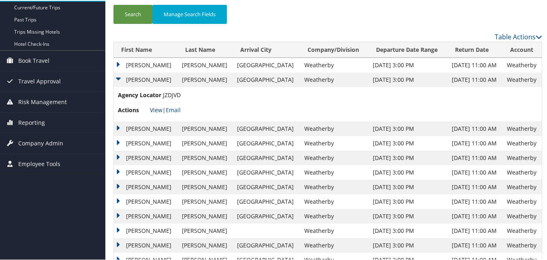
click at [150, 108] on link "View" at bounding box center [156, 109] width 13 height 8
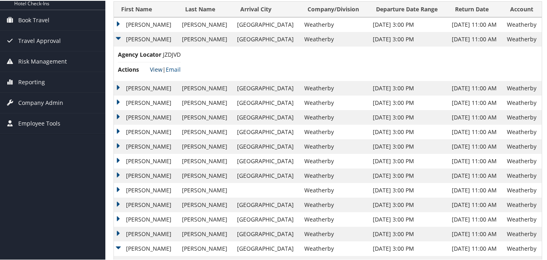
scroll to position [162, 0]
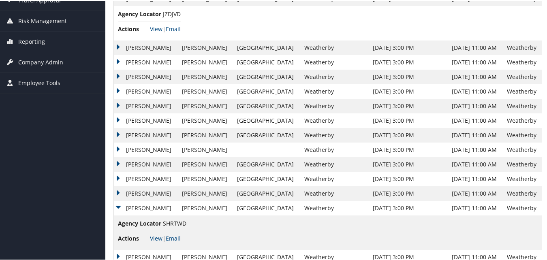
click at [126, 88] on td "Michele" at bounding box center [146, 91] width 64 height 15
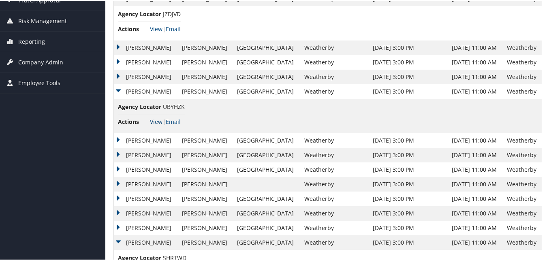
click at [150, 119] on link "View" at bounding box center [156, 121] width 13 height 8
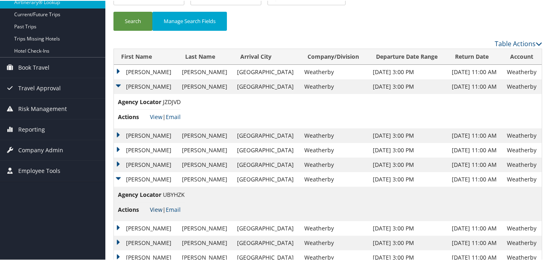
scroll to position [0, 0]
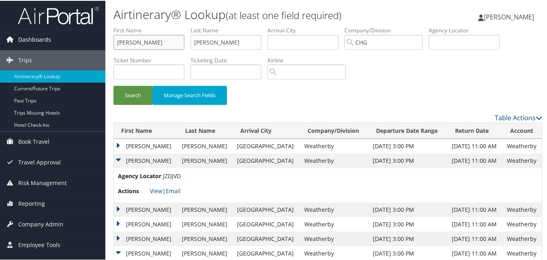
drag, startPoint x: 161, startPoint y: 37, endPoint x: 83, endPoint y: 36, distance: 78.7
paste input "Ejike, Oluwadamilola"
drag, startPoint x: 133, startPoint y: 43, endPoint x: 90, endPoint y: 45, distance: 43.0
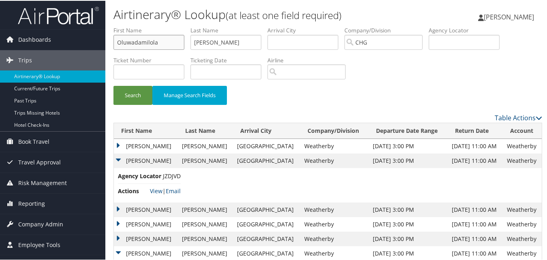
type input "Oluwadamilola"
drag, startPoint x: 102, startPoint y: 18, endPoint x: 221, endPoint y: 45, distance: 121.8
paste input "Ejike,"
type input "Ejike"
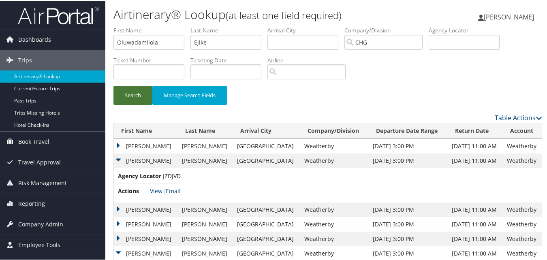
click at [125, 101] on button "Search" at bounding box center [133, 94] width 39 height 19
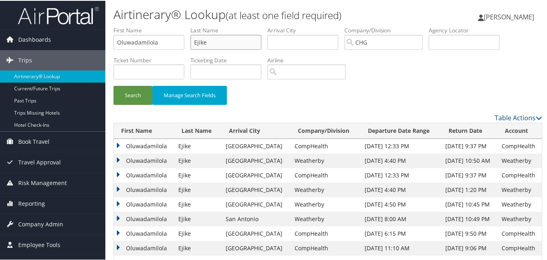
click at [157, 26] on ul "First Name Oluwadamilola Last Name Ejike Departure City Arrival City Company/Di…" at bounding box center [328, 26] width 429 height 0
drag, startPoint x: 162, startPoint y: 41, endPoint x: 134, endPoint y: 55, distance: 31.4
click at [60, 38] on div "Dashboards AirPortal 360™ (Manager) My Travel Dashboard Trips Airtinerary® Look…" at bounding box center [275, 185] width 551 height 371
click at [147, 38] on input "text" at bounding box center [149, 41] width 71 height 15
paste input "Kenerson, Jessica"
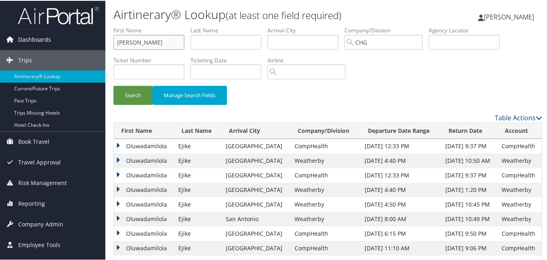
drag, startPoint x: 146, startPoint y: 42, endPoint x: 89, endPoint y: 44, distance: 56.4
click at [89, 44] on div "Dashboards AirPortal 360™ (Manager) My Travel Dashboard Trips Airtinerary® Look…" at bounding box center [275, 185] width 551 height 371
type input "Jessica"
click at [217, 43] on input "text" at bounding box center [226, 41] width 71 height 15
paste input "Kenerson,"
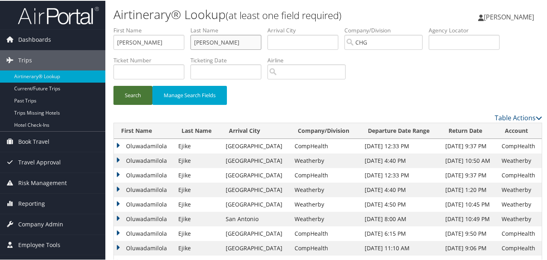
type input "Kenerson"
click at [143, 94] on button "Search" at bounding box center [133, 94] width 39 height 19
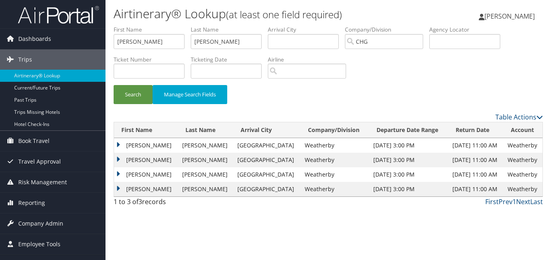
click at [311, 206] on div "First Prev 1 Next Last" at bounding box center [383, 202] width 319 height 10
click at [136, 159] on td "Jessica" at bounding box center [146, 160] width 64 height 15
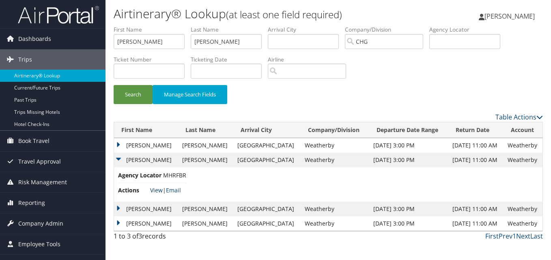
click at [153, 189] on link "View" at bounding box center [156, 191] width 13 height 8
drag, startPoint x: 169, startPoint y: 42, endPoint x: 69, endPoint y: 28, distance: 100.8
click at [69, 28] on div "Dashboards AirPortal 360™ (Manager) My Travel Dashboard Trips Airtinerary® Look…" at bounding box center [275, 130] width 551 height 260
paste input "Perkins, Alvin Thomas"
drag, startPoint x: 142, startPoint y: 43, endPoint x: 99, endPoint y: 46, distance: 43.5
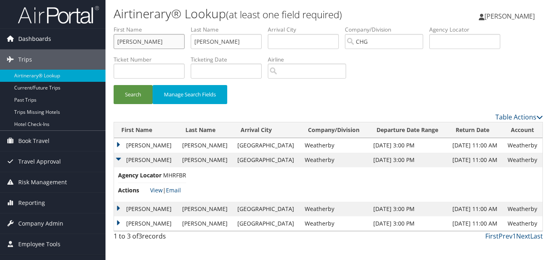
click at [99, 46] on div "Dashboards AirPortal 360™ (Manager) My Travel Dashboard Trips Airtinerary® Look…" at bounding box center [275, 130] width 551 height 260
click at [144, 44] on input "Perkins, Alvin Thomas" at bounding box center [149, 41] width 71 height 15
drag, startPoint x: 141, startPoint y: 42, endPoint x: 95, endPoint y: 33, distance: 47.2
click at [95, 33] on div "Dashboards AirPortal 360™ (Manager) My Travel Dashboard Trips Airtinerary® Look…" at bounding box center [275, 130] width 551 height 260
type input "Alvin Thomas"
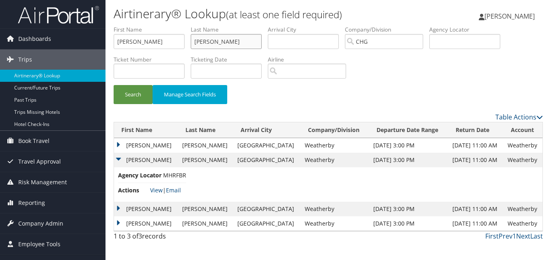
drag, startPoint x: 240, startPoint y: 40, endPoint x: 143, endPoint y: 26, distance: 98.8
click at [143, 26] on ul "First Name Alvin Thomas Last Name Kenerson Departure City Arrival City Company/…" at bounding box center [328, 26] width 429 height 0
paste input "Perkins,"
type input "Perkins"
click at [174, 41] on input "Alvin Thomas" at bounding box center [149, 41] width 71 height 15
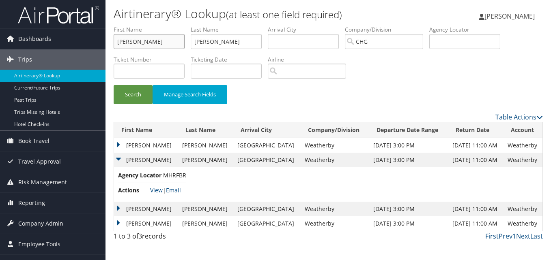
drag, startPoint x: 174, startPoint y: 41, endPoint x: 155, endPoint y: 41, distance: 19.1
click at [155, 41] on input "Alvin Thomas" at bounding box center [149, 41] width 71 height 15
type input "Alvin"
click at [124, 99] on button "Search" at bounding box center [133, 94] width 39 height 19
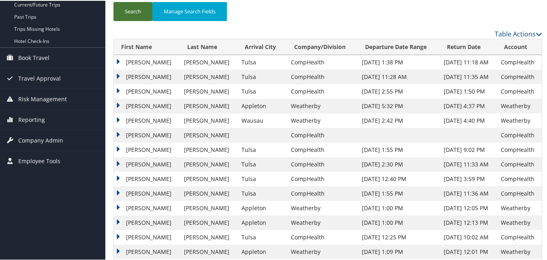
scroll to position [81, 0]
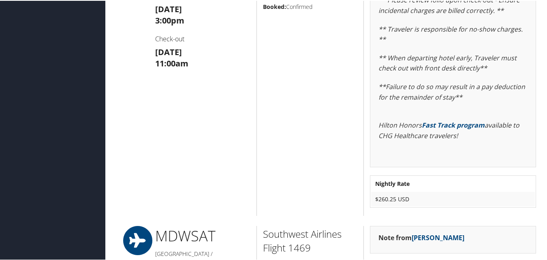
scroll to position [491, 0]
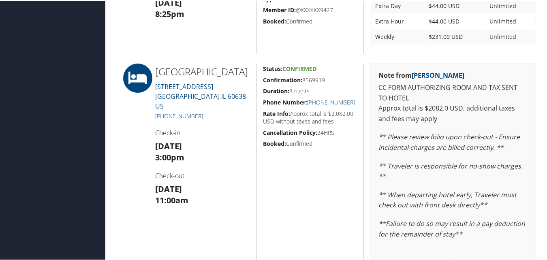
scroll to position [450, 0]
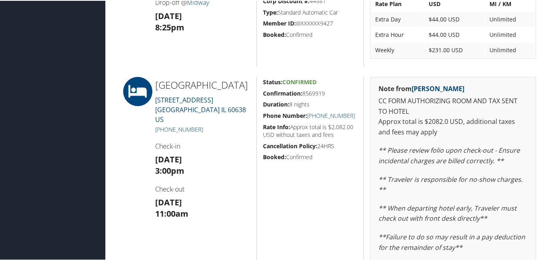
drag, startPoint x: 210, startPoint y: 140, endPoint x: 161, endPoint y: 141, distance: 48.7
click at [161, 133] on h5 "[PHONE_NUMBER]" at bounding box center [202, 129] width 95 height 8
copy link "[PHONE_NUMBER]"
click at [221, 151] on div "[GEOGRAPHIC_DATA] [STREET_ADDRESS] [PHONE_NUMBER] Check-in [DATE] 3:00pm Check-…" at bounding box center [202, 220] width 107 height 289
drag, startPoint x: 212, startPoint y: 144, endPoint x: 163, endPoint y: 144, distance: 48.7
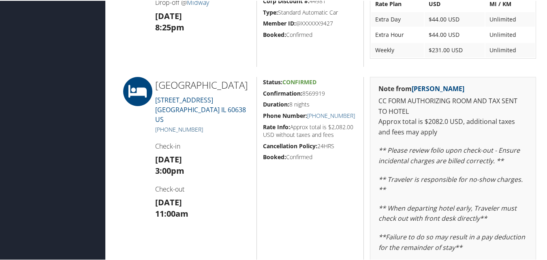
click at [163, 133] on h5 "[PHONE_NUMBER]" at bounding box center [202, 129] width 95 height 8
copy link "[PHONE_NUMBER]"
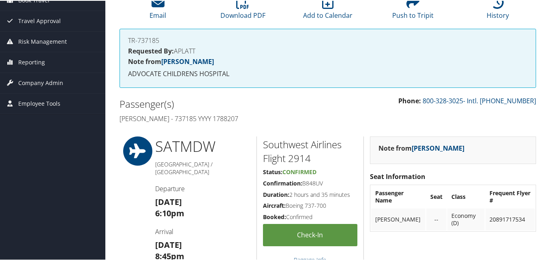
scroll to position [0, 0]
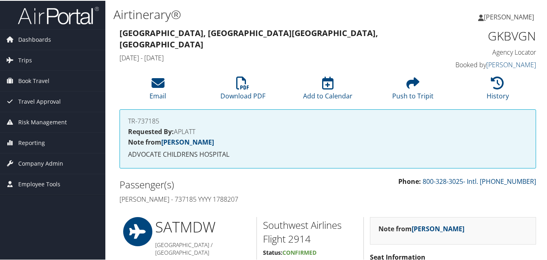
drag, startPoint x: 250, startPoint y: 191, endPoint x: 121, endPoint y: 199, distance: 129.6
click at [121, 199] on div "Passenger(s) [PERSON_NAME] - 737185 YYYY 1788207" at bounding box center [221, 191] width 214 height 30
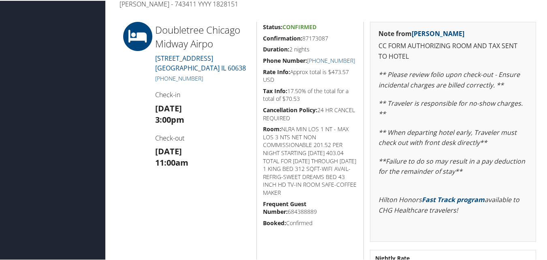
scroll to position [203, 0]
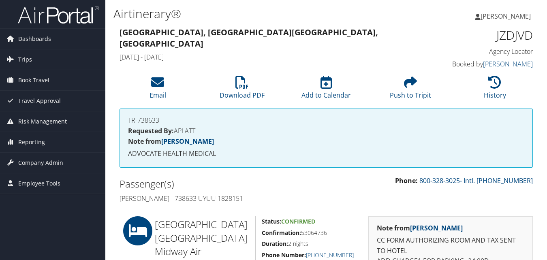
scroll to position [203, 0]
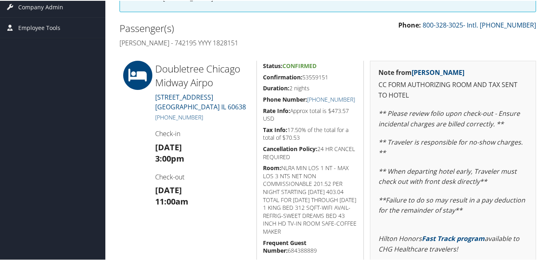
scroll to position [81, 0]
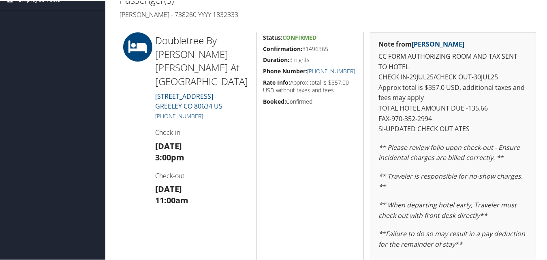
scroll to position [162, 0]
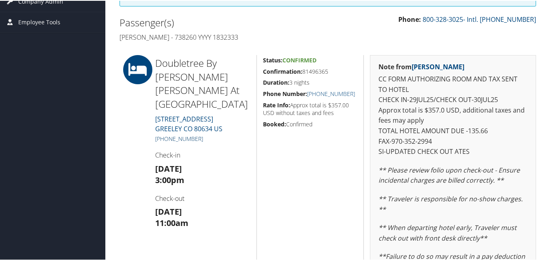
drag, startPoint x: 206, startPoint y: 124, endPoint x: 163, endPoint y: 122, distance: 43.4
click at [163, 134] on h5 "[PHONE_NUMBER]" at bounding box center [202, 138] width 95 height 8
copy link "[PHONE_NUMBER]"
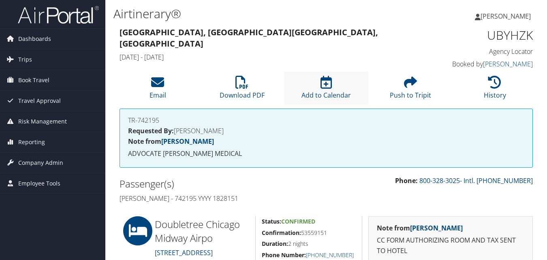
scroll to position [81, 0]
